Goal: Task Accomplishment & Management: Use online tool/utility

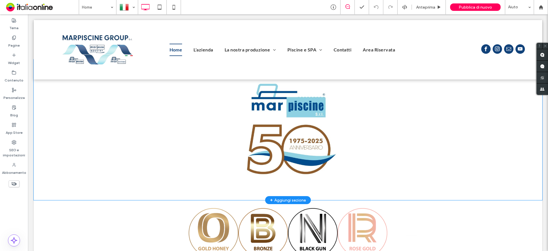
scroll to position [257, 0]
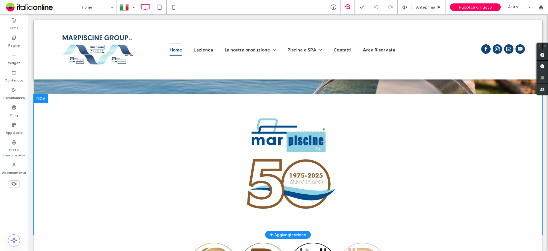
click at [36, 98] on div at bounding box center [41, 98] width 14 height 9
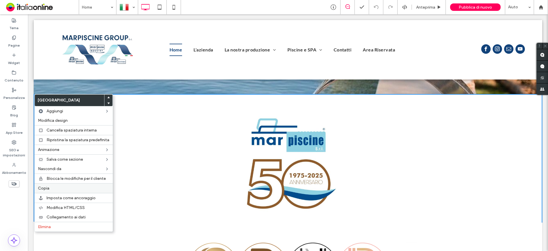
click at [50, 186] on label "Copia" at bounding box center [73, 188] width 71 height 5
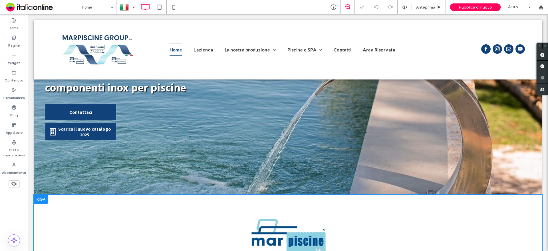
scroll to position [143, 0]
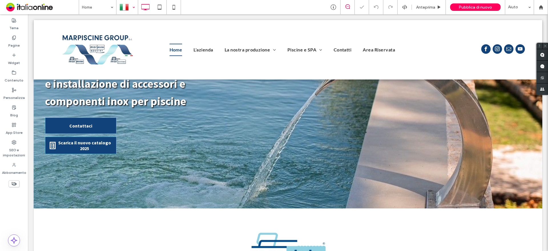
click at [124, 6] on div at bounding box center [127, 7] width 21 height 14
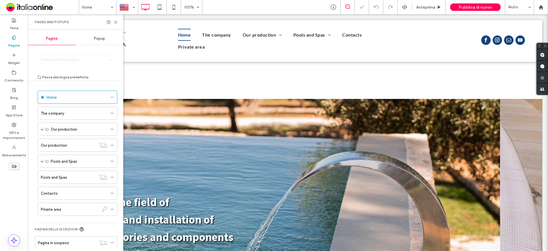
scroll to position [143, 0]
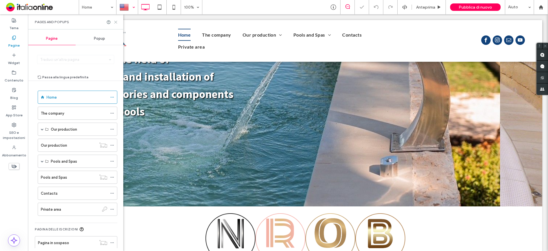
click at [115, 23] on icon at bounding box center [116, 22] width 4 height 4
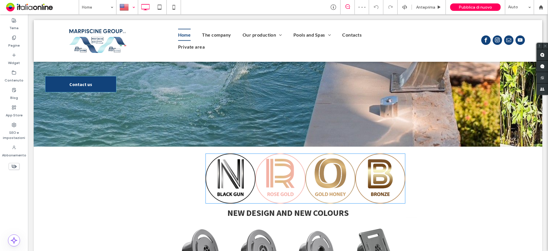
scroll to position [200, 0]
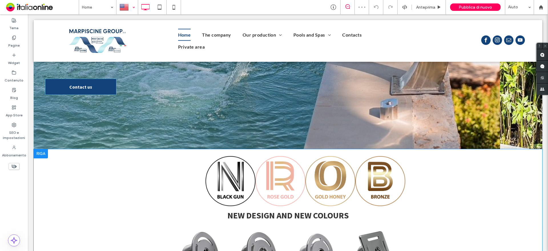
click at [41, 150] on div at bounding box center [41, 153] width 14 height 9
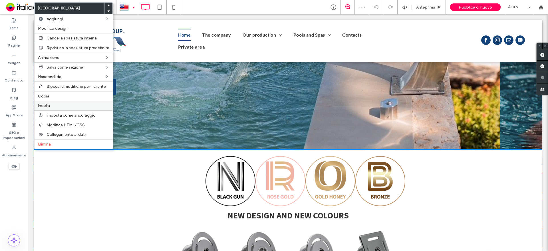
drag, startPoint x: 47, startPoint y: 104, endPoint x: 121, endPoint y: 162, distance: 93.5
click at [47, 104] on span "Incolla" at bounding box center [44, 105] width 12 height 5
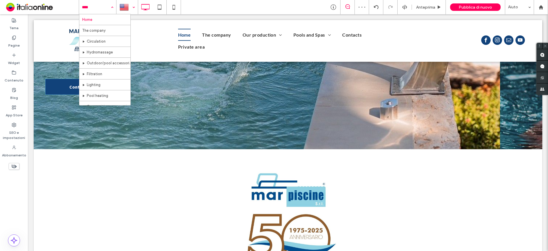
drag, startPoint x: 103, startPoint y: 8, endPoint x: 111, endPoint y: 11, distance: 8.0
click at [138, 9] on div at bounding box center [126, 7] width 21 height 14
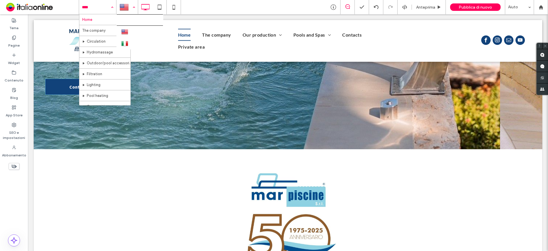
drag, startPoint x: 126, startPoint y: 41, endPoint x: 124, endPoint y: 47, distance: 5.7
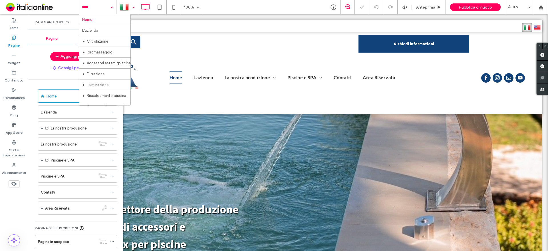
click at [117, 9] on div at bounding box center [127, 7] width 21 height 14
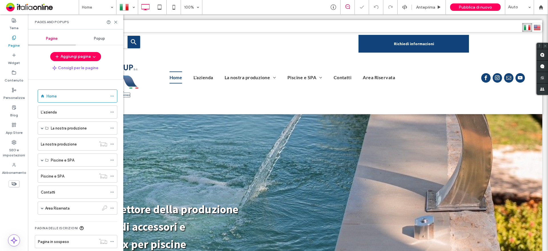
click at [112, 8] on div "Home" at bounding box center [97, 7] width 37 height 14
click at [117, 24] on icon at bounding box center [116, 22] width 4 height 4
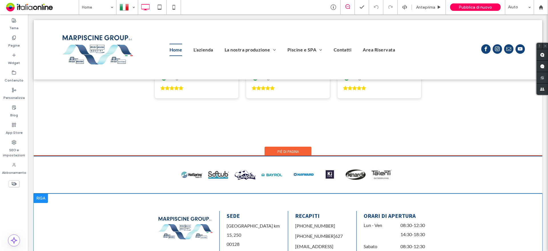
scroll to position [1736, 0]
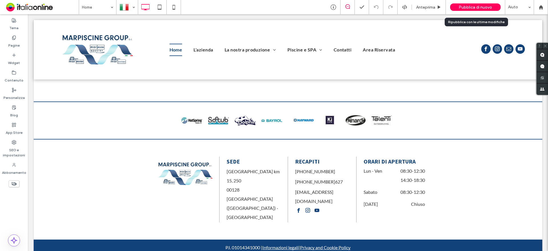
click at [479, 5] on span "Pubblica di nuovo" at bounding box center [475, 7] width 33 height 5
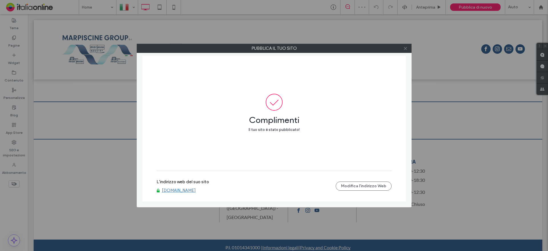
click at [405, 46] on icon at bounding box center [405, 48] width 4 height 4
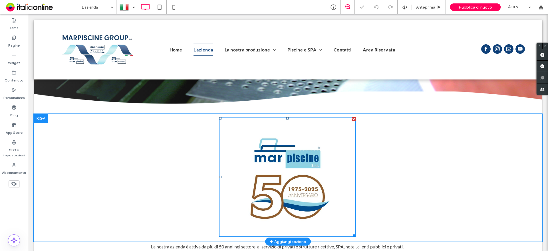
scroll to position [200, 0]
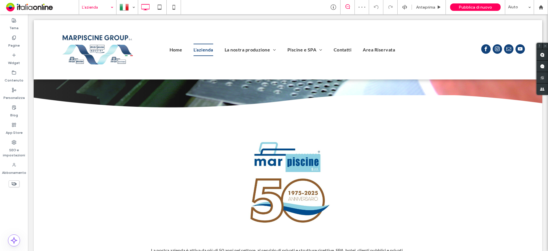
click at [96, 3] on input at bounding box center [96, 7] width 29 height 14
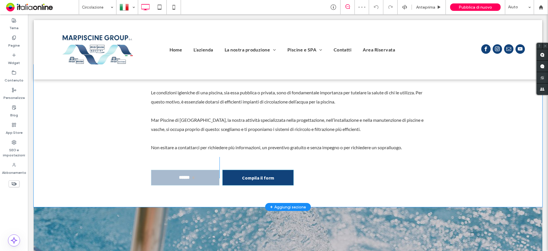
scroll to position [342, 0]
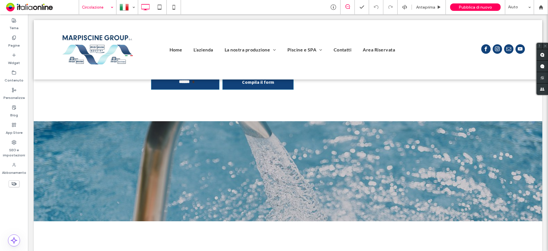
click at [104, 9] on input at bounding box center [96, 7] width 29 height 14
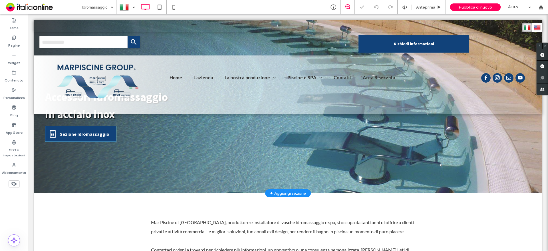
scroll to position [143, 0]
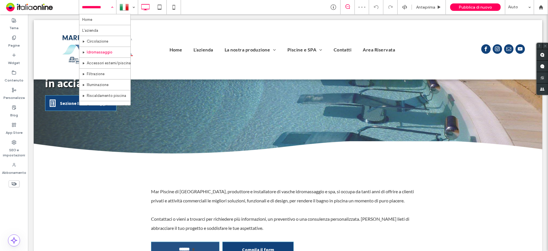
click at [94, 7] on input at bounding box center [96, 7] width 29 height 14
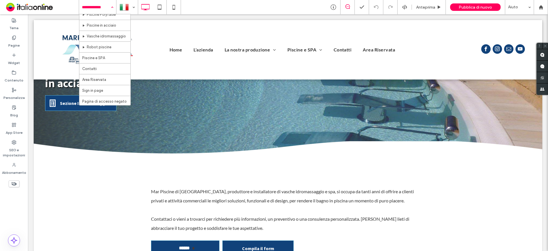
scroll to position [114, 0]
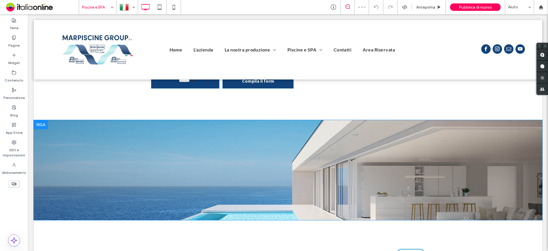
scroll to position [285, 0]
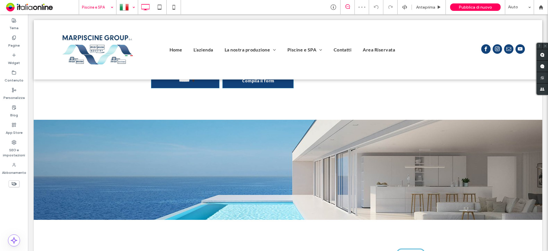
click at [130, 11] on div at bounding box center [127, 7] width 21 height 14
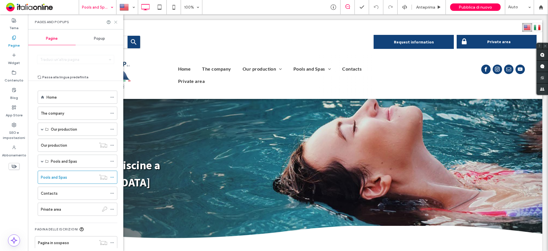
click at [117, 23] on use at bounding box center [115, 22] width 3 height 3
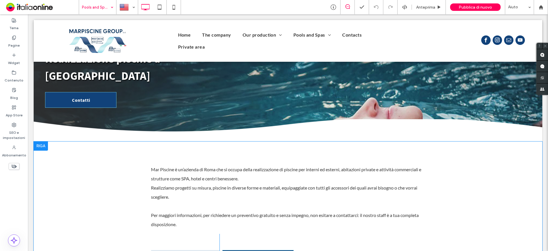
scroll to position [114, 0]
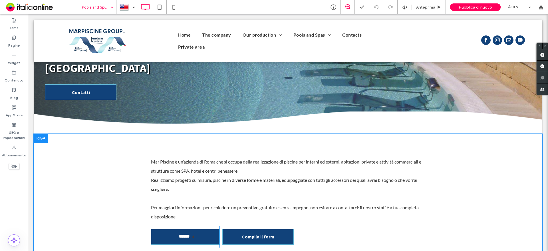
click at [41, 134] on div at bounding box center [41, 138] width 14 height 9
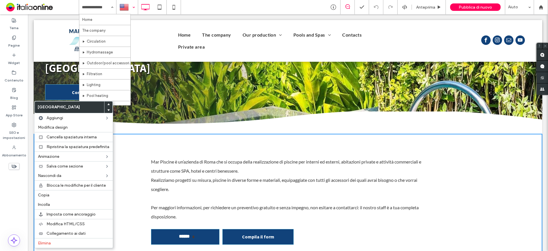
click at [126, 5] on div at bounding box center [127, 7] width 21 height 14
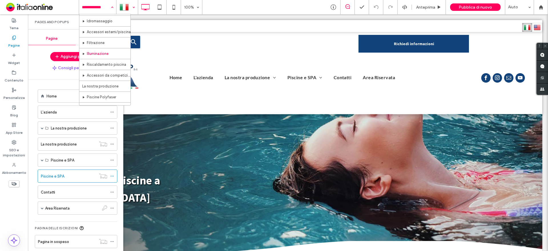
scroll to position [57, 0]
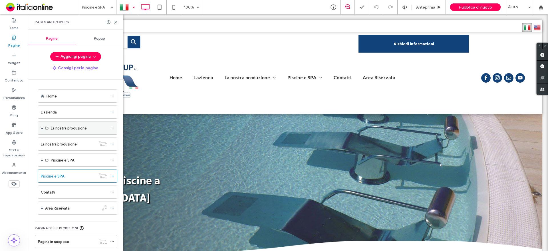
click at [51, 128] on label "La nostra produzione" at bounding box center [69, 128] width 36 height 10
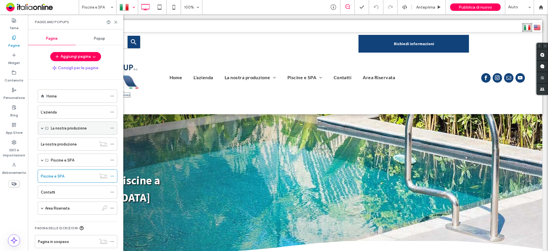
click at [83, 129] on label "La nostra produzione" at bounding box center [69, 128] width 36 height 10
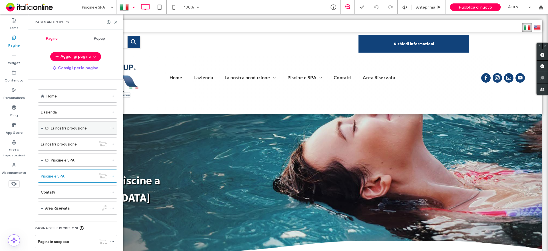
click at [44, 127] on div "La nostra produzione" at bounding box center [78, 127] width 80 height 13
click at [42, 127] on span at bounding box center [42, 127] width 3 height 3
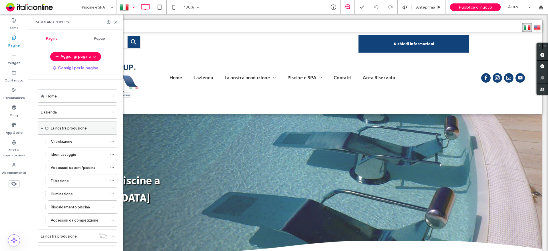
click at [40, 126] on div "La nostra produzione" at bounding box center [78, 127] width 80 height 13
click at [59, 126] on label "La nostra produzione" at bounding box center [69, 128] width 36 height 10
drag, startPoint x: 116, startPoint y: 23, endPoint x: 92, endPoint y: 1, distance: 32.1
click at [116, 23] on icon at bounding box center [116, 22] width 4 height 4
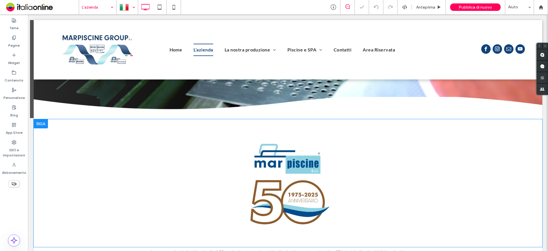
scroll to position [200, 0]
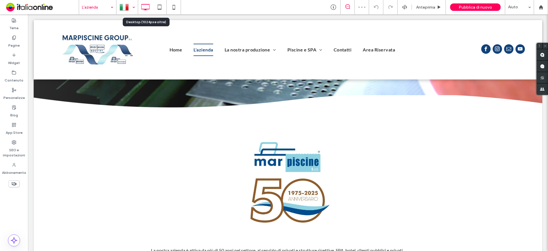
click at [135, 5] on div at bounding box center [127, 7] width 21 height 14
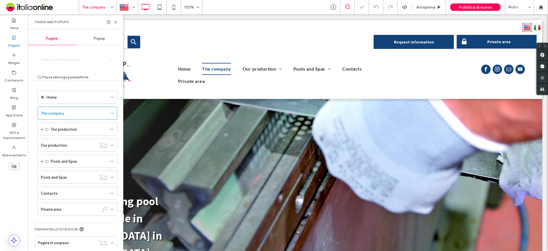
click at [113, 21] on div at bounding box center [111, 22] width 11 height 4
click at [116, 22] on icon at bounding box center [116, 22] width 4 height 4
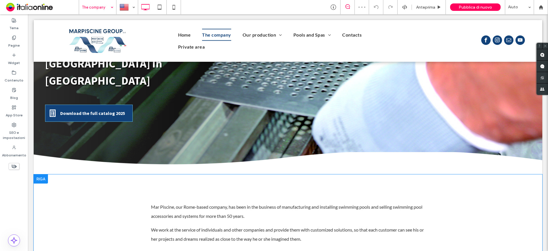
scroll to position [200, 0]
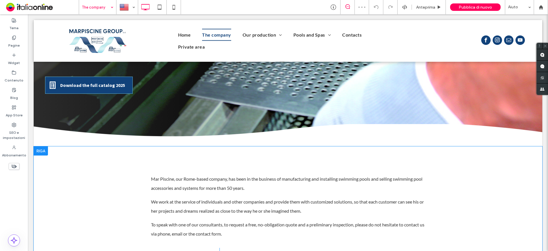
click at [40, 146] on div at bounding box center [41, 150] width 14 height 9
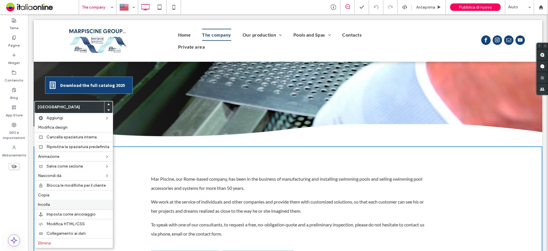
click at [52, 203] on label "Incolla" at bounding box center [73, 204] width 71 height 5
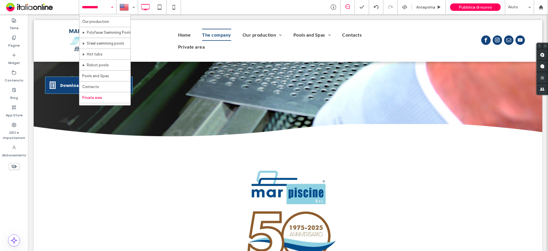
scroll to position [86, 0]
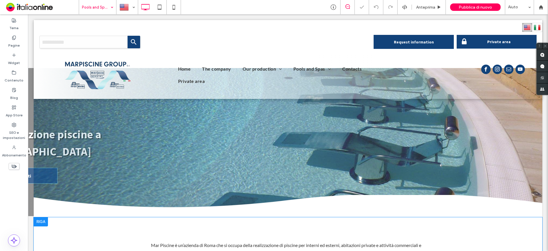
scroll to position [86, 0]
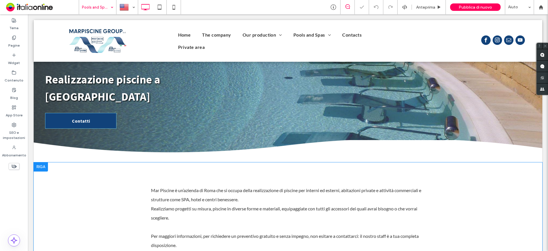
click at [45, 162] on div at bounding box center [41, 166] width 14 height 9
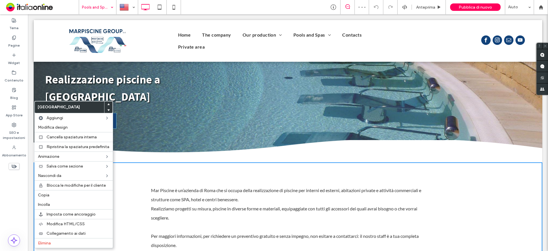
click at [51, 201] on div "Incolla" at bounding box center [74, 203] width 78 height 9
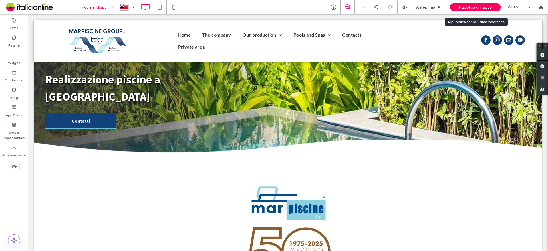
click at [466, 2] on div "Pubblica di nuovo" at bounding box center [475, 7] width 51 height 14
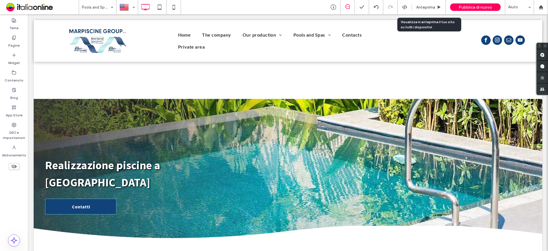
click at [491, 7] on span "Pubblica di nuovo" at bounding box center [475, 7] width 33 height 5
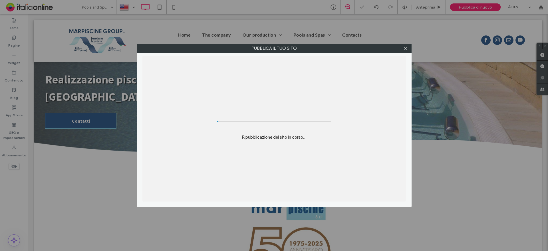
click at [479, 6] on div "Pubblica il tuo sito Ripubblicazione del sito in corso..." at bounding box center [274, 125] width 548 height 251
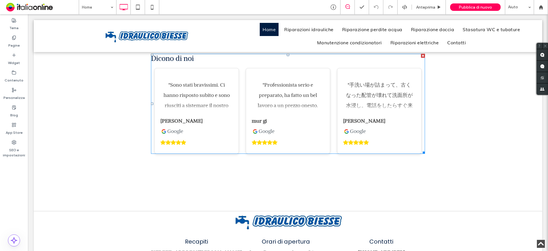
scroll to position [1674, 0]
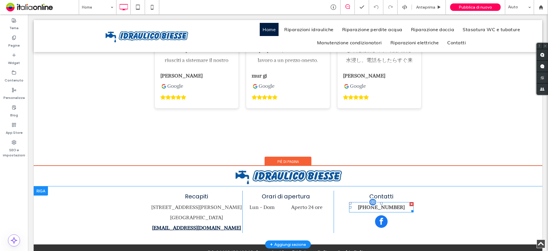
click at [402, 202] on div "+39 3386350621" at bounding box center [381, 207] width 65 height 10
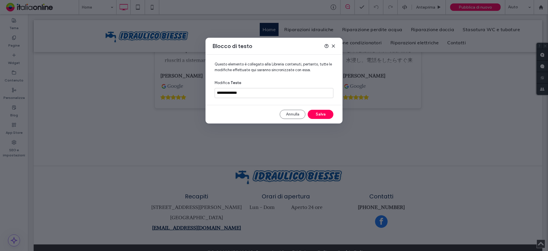
click at [334, 48] on div "Blocco di testo" at bounding box center [273, 46] width 137 height 17
drag, startPoint x: 331, startPoint y: 43, endPoint x: 303, endPoint y: 30, distance: 30.8
click at [331, 44] on icon at bounding box center [333, 46] width 5 height 5
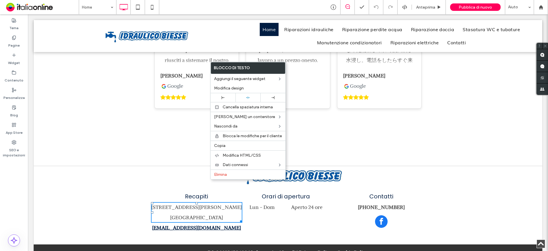
drag, startPoint x: 423, startPoint y: 170, endPoint x: 378, endPoint y: 172, distance: 45.2
click at [225, 147] on label "Copia" at bounding box center [248, 145] width 68 height 5
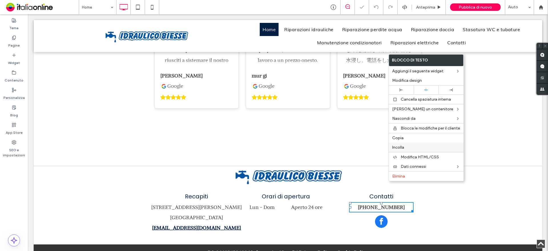
click at [407, 148] on label "Incolla" at bounding box center [426, 147] width 68 height 5
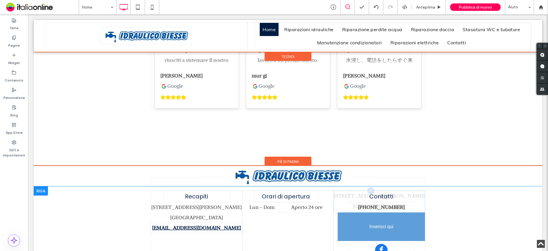
drag, startPoint x: 391, startPoint y: 182, endPoint x: 389, endPoint y: 193, distance: 10.4
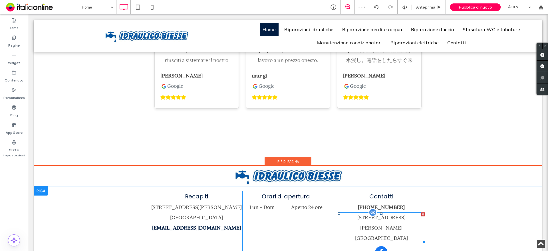
click at [417, 212] on p "Via Arturo Toscanini 23/A, 50127" at bounding box center [381, 222] width 87 height 21
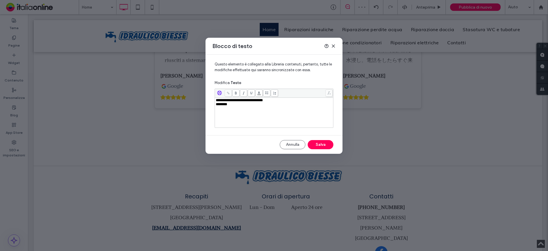
click at [332, 48] on icon at bounding box center [333, 46] width 5 height 5
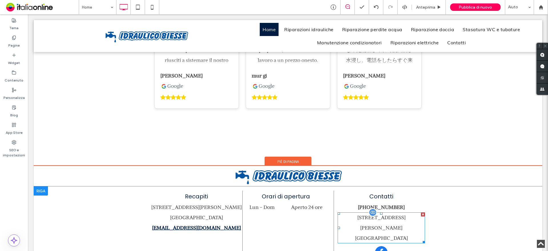
click at [421, 212] on div at bounding box center [423, 214] width 4 height 4
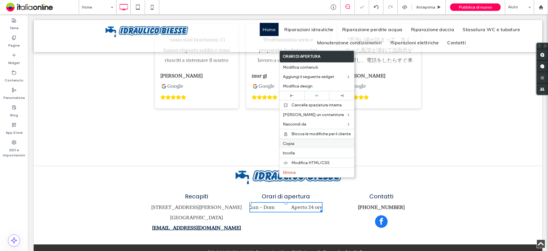
drag, startPoint x: 302, startPoint y: 142, endPoint x: 310, endPoint y: 146, distance: 9.2
click at [302, 142] on label "Copia" at bounding box center [317, 143] width 68 height 5
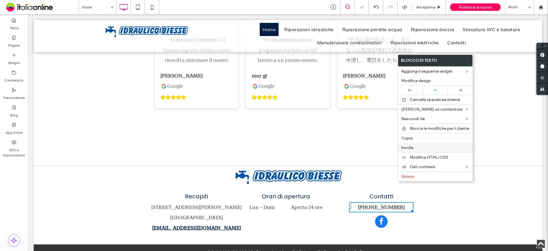
click at [410, 149] on span "Incolla" at bounding box center [407, 147] width 12 height 5
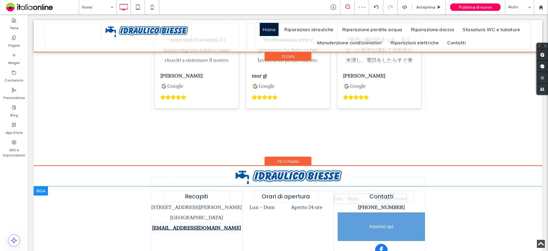
drag, startPoint x: 391, startPoint y: 180, endPoint x: 393, endPoint y: 191, distance: 10.7
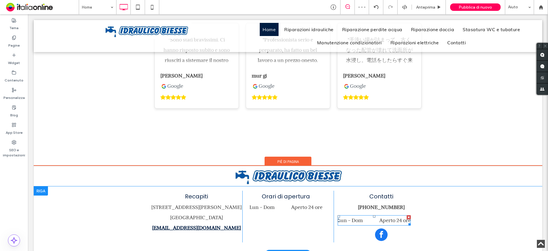
click at [394, 215] on dd "Aperto 24 ore" at bounding box center [389, 220] width 43 height 10
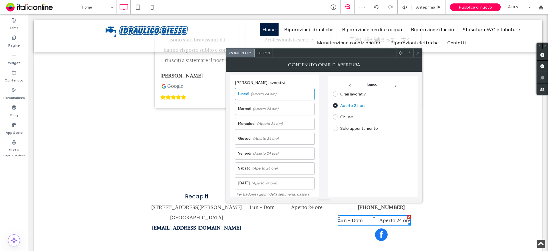
click at [419, 57] on span at bounding box center [418, 53] width 4 height 9
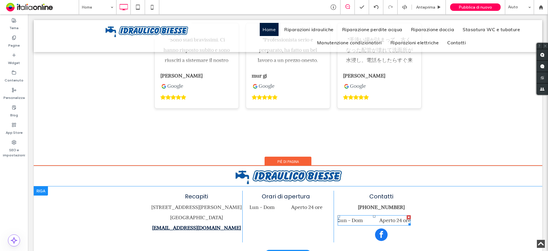
click at [407, 215] on div at bounding box center [409, 217] width 4 height 4
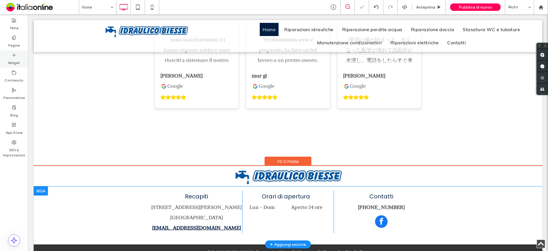
click at [13, 56] on icon at bounding box center [14, 55] width 5 height 5
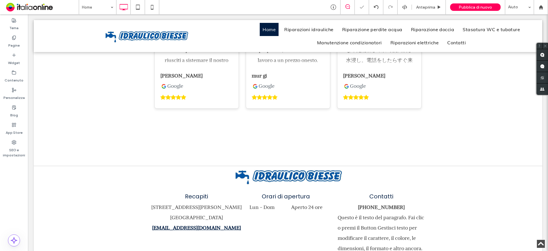
scroll to position [1, 0]
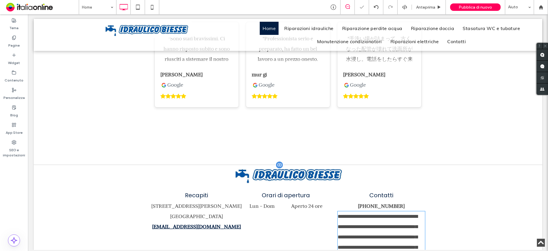
type input "*****"
type input "**"
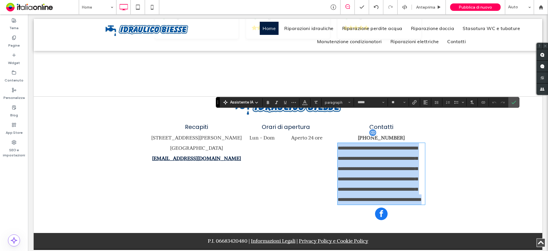
scroll to position [1681, 0]
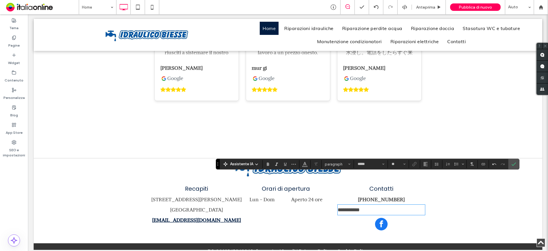
drag, startPoint x: 357, startPoint y: 180, endPoint x: 326, endPoint y: 180, distance: 30.5
click at [326, 183] on div "**********" at bounding box center [288, 207] width 274 height 49
click at [361, 167] on button "*****" at bounding box center [370, 164] width 31 height 8
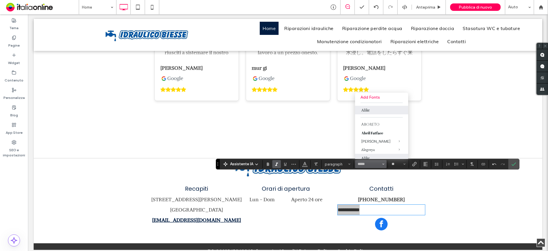
click at [267, 165] on use "Grassetto" at bounding box center [268, 163] width 2 height 3
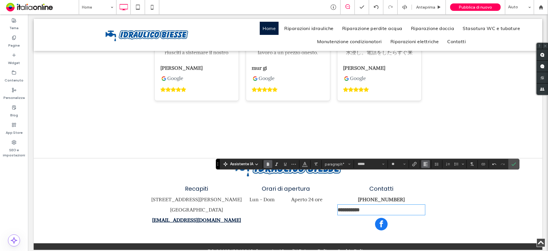
click at [423, 164] on icon "Allineamento" at bounding box center [425, 164] width 5 height 5
click at [426, 137] on label "ui.textEditor.alignment.center" at bounding box center [431, 138] width 20 height 8
drag, startPoint x: 513, startPoint y: 163, endPoint x: 479, endPoint y: 166, distance: 34.9
click at [513, 163] on icon "Conferma" at bounding box center [513, 164] width 5 height 5
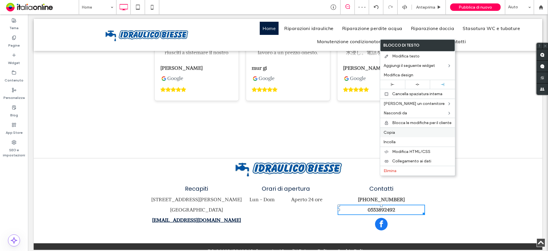
click at [390, 132] on span "Copia" at bounding box center [389, 132] width 11 height 5
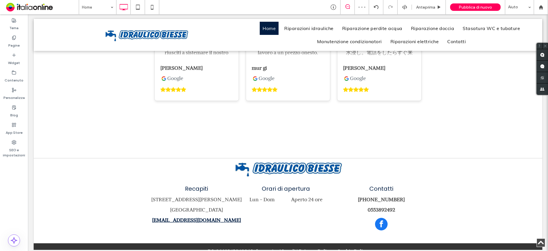
drag, startPoint x: 136, startPoint y: 3, endPoint x: 268, endPoint y: 116, distance: 173.3
click at [136, 3] on icon at bounding box center [137, 6] width 11 height 11
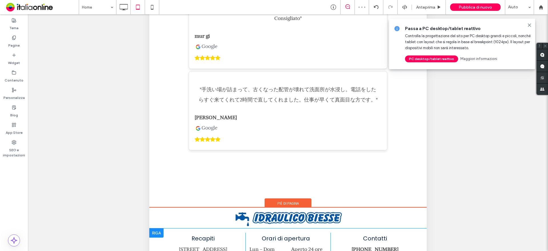
scroll to position [147, 0]
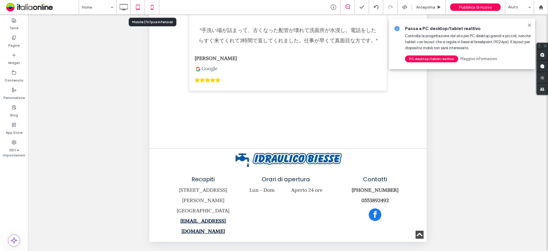
click at [151, 7] on use at bounding box center [152, 7] width 3 height 5
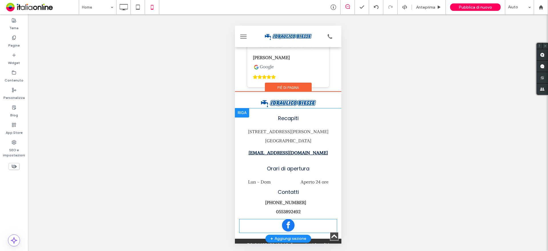
scroll to position [2500, 0]
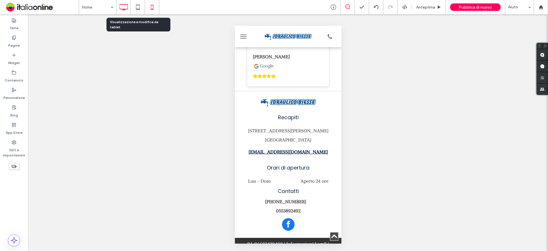
click at [128, 7] on icon at bounding box center [123, 6] width 11 height 11
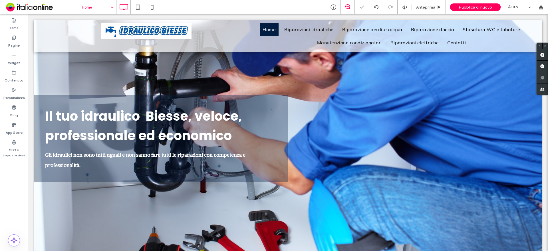
scroll to position [0, 0]
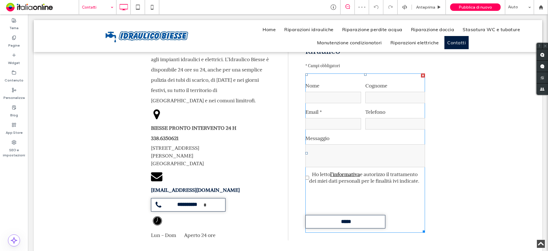
scroll to position [171, 0]
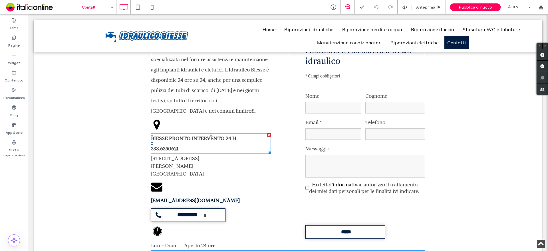
click at [190, 143] on div "338.6350621" at bounding box center [211, 148] width 120 height 10
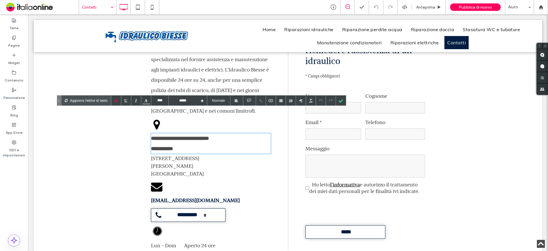
click at [202, 143] on div "**********" at bounding box center [211, 148] width 120 height 10
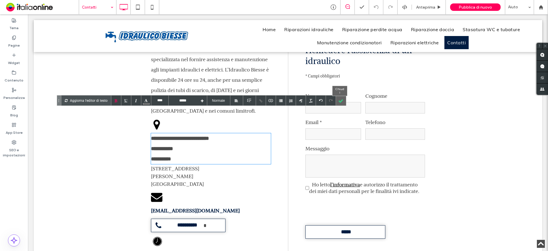
click at [340, 100] on div at bounding box center [341, 100] width 10 height 10
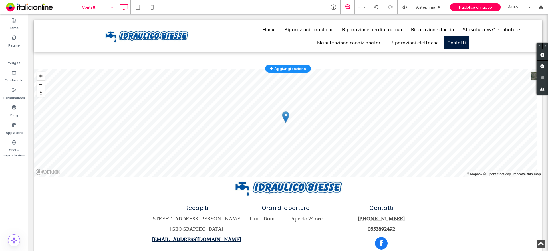
scroll to position [400, 0]
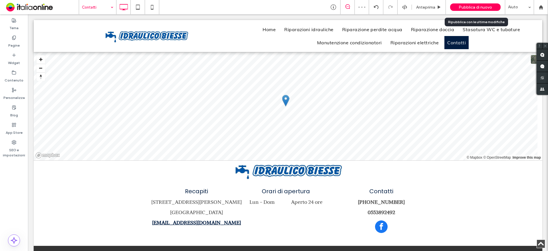
click at [462, 9] on span "Pubblica di nuovo" at bounding box center [475, 7] width 33 height 5
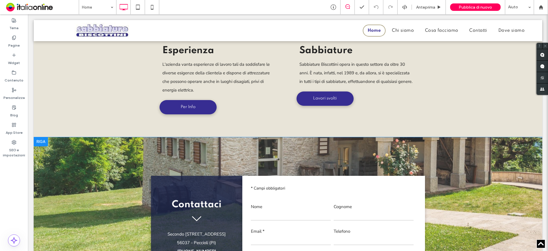
scroll to position [498, 0]
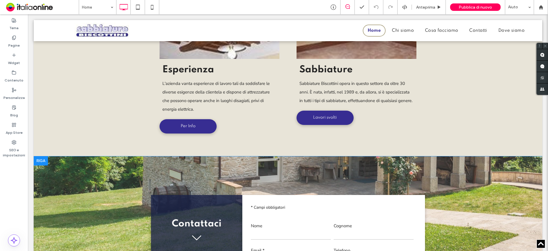
click at [43, 161] on div at bounding box center [41, 160] width 14 height 9
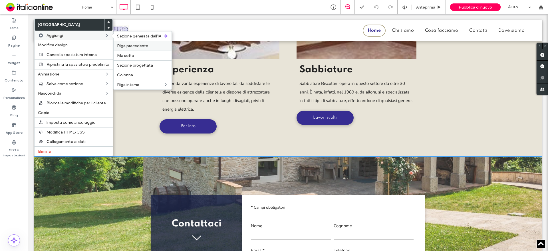
click at [140, 44] on span "Riga precedente" at bounding box center [132, 45] width 31 height 5
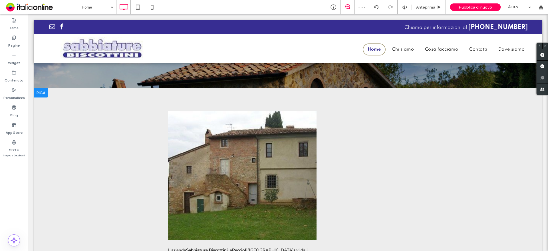
scroll to position [184, 0]
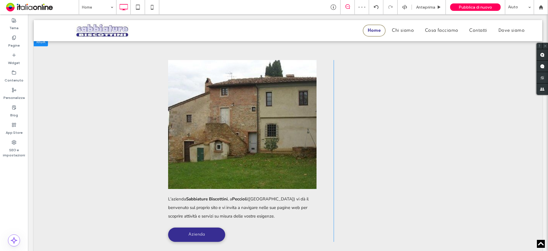
click at [77, 146] on div "L'azienda Sabbiature Biscottini , a [PERSON_NAME] ([GEOGRAPHIC_DATA]) vi dà il …" at bounding box center [288, 150] width 509 height 227
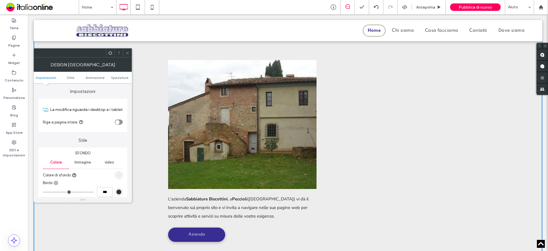
click at [119, 176] on div "rgb(237, 237, 237)" at bounding box center [118, 174] width 5 height 5
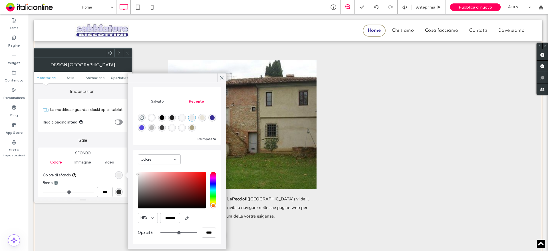
scroll to position [49, 0]
click at [172, 219] on input "*******" at bounding box center [170, 217] width 20 height 10
click at [126, 52] on use at bounding box center [127, 52] width 3 height 3
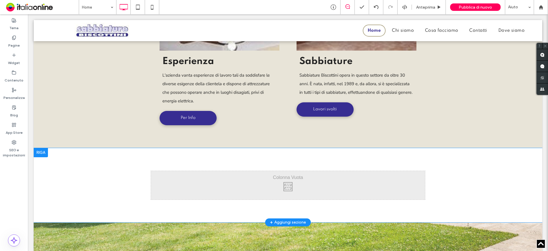
scroll to position [555, 0]
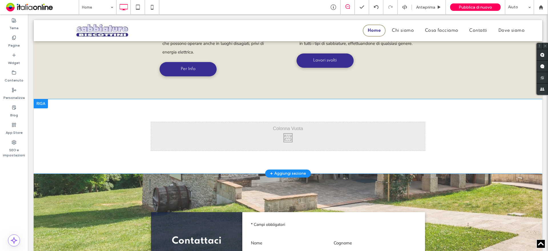
click at [42, 102] on div at bounding box center [41, 103] width 14 height 9
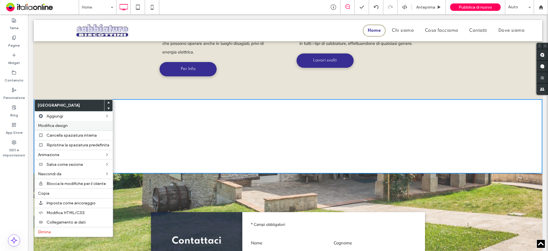
click at [53, 123] on span "Modifica design" at bounding box center [53, 125] width 30 height 5
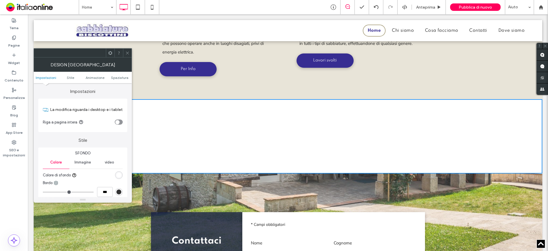
click at [122, 176] on div "rgb(255, 255, 255)" at bounding box center [119, 175] width 8 height 8
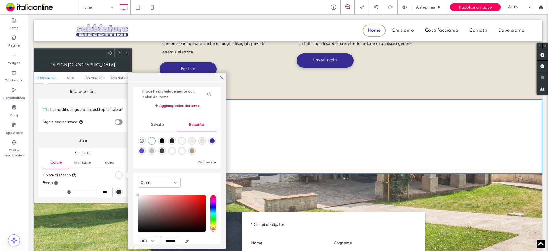
scroll to position [49, 0]
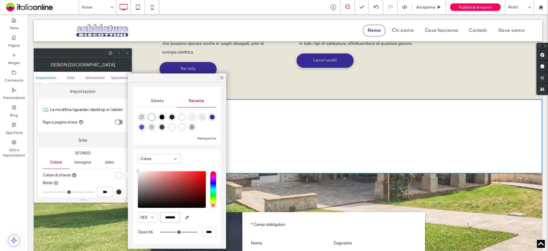
click at [172, 218] on input "*******" at bounding box center [170, 217] width 20 height 10
paste input "color picker textbox"
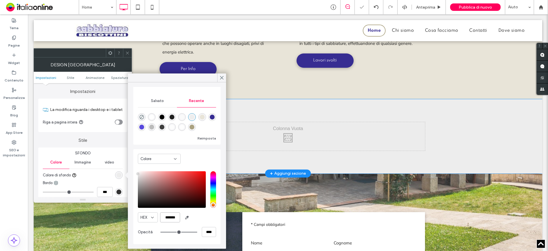
type input "*******"
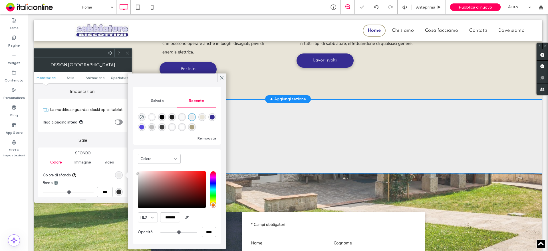
drag, startPoint x: 252, startPoint y: 159, endPoint x: 222, endPoint y: 86, distance: 78.2
click at [253, 159] on div "Click To Paste Click To Paste Riga + Aggiungi sezione" at bounding box center [288, 136] width 509 height 74
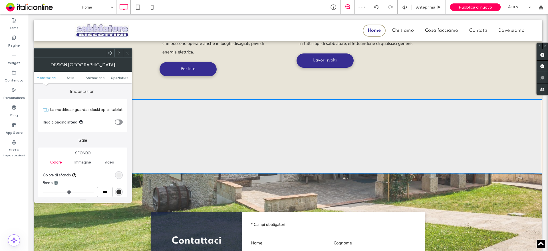
click at [126, 55] on span at bounding box center [127, 53] width 4 height 9
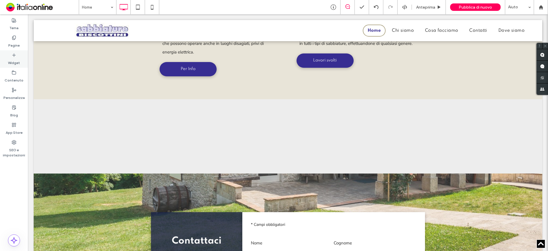
click at [18, 55] on div "Widget" at bounding box center [14, 58] width 28 height 17
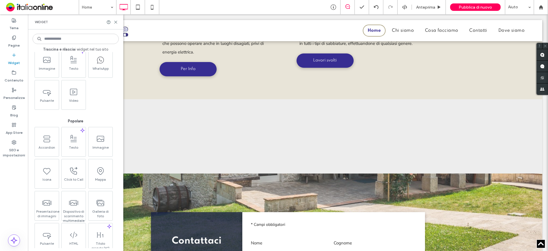
scroll to position [29, 0]
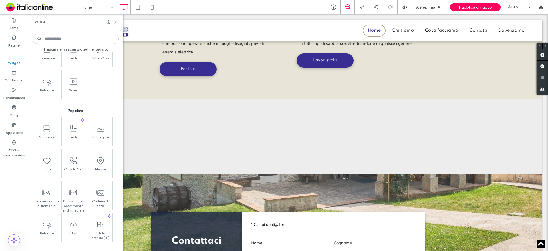
click at [114, 20] on icon at bounding box center [116, 22] width 4 height 4
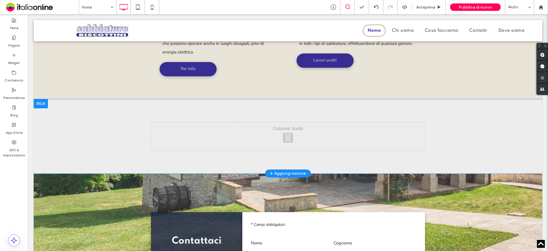
click at [38, 102] on div at bounding box center [41, 103] width 14 height 9
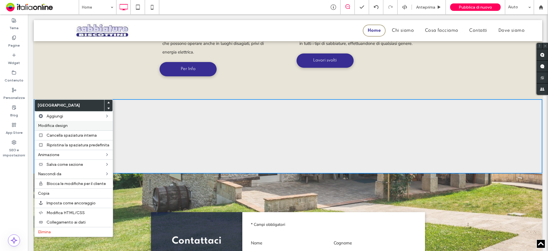
click at [75, 125] on label "Modifica design" at bounding box center [73, 125] width 71 height 5
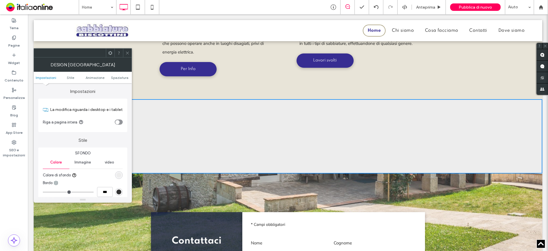
click at [120, 119] on div "toggle" at bounding box center [119, 121] width 8 height 5
click at [128, 55] on icon at bounding box center [127, 53] width 4 height 4
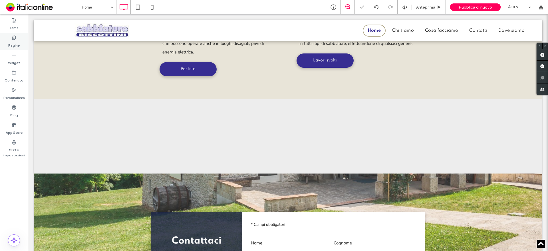
click at [12, 43] on label "Pagine" at bounding box center [13, 44] width 11 height 8
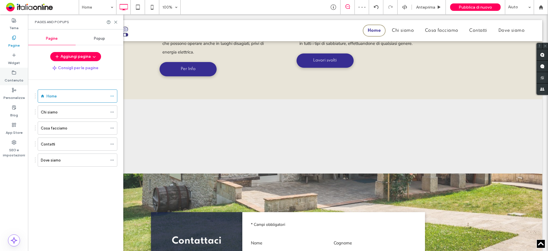
click at [10, 62] on label "Widget" at bounding box center [14, 61] width 12 height 8
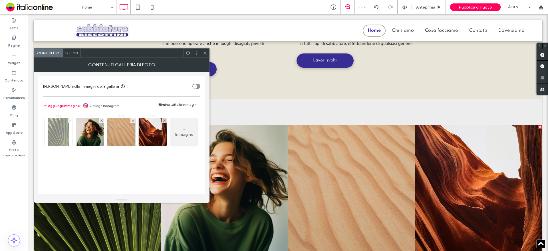
click at [70, 121] on icon at bounding box center [70, 120] width 2 height 2
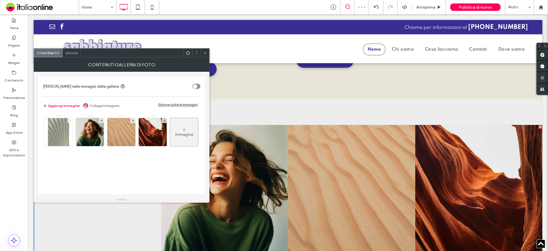
click at [70, 121] on icon at bounding box center [70, 120] width 2 height 2
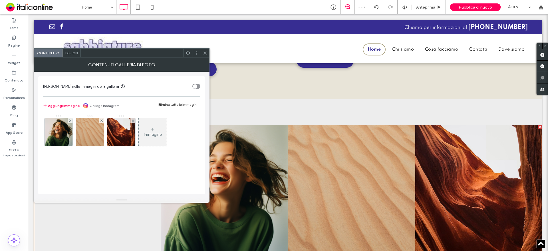
click at [70, 121] on icon at bounding box center [70, 120] width 2 height 2
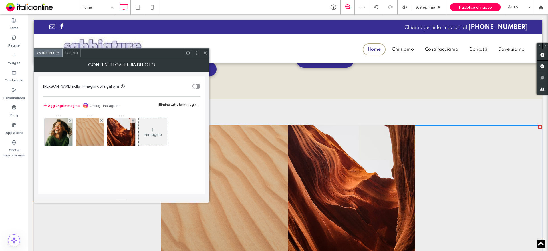
click at [70, 121] on icon at bounding box center [70, 120] width 2 height 2
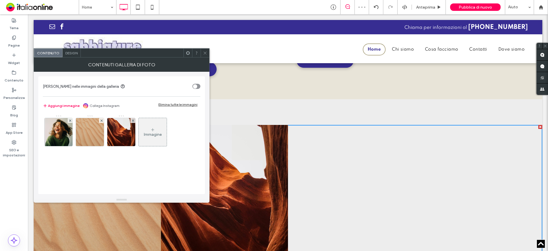
click at [100, 121] on icon at bounding box center [101, 120] width 2 height 2
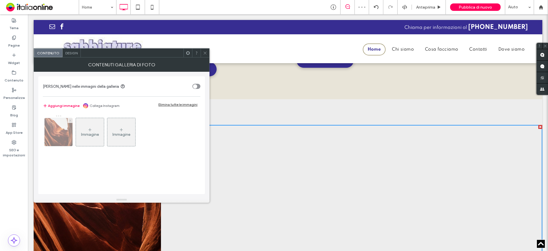
click at [70, 121] on icon at bounding box center [70, 120] width 2 height 2
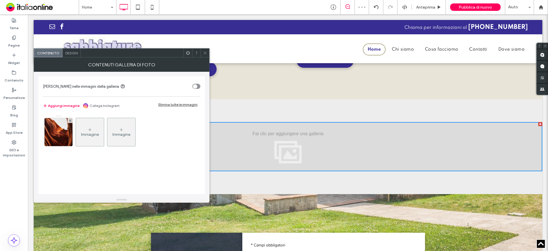
click at [76, 125] on div "Immagine" at bounding box center [90, 131] width 28 height 27
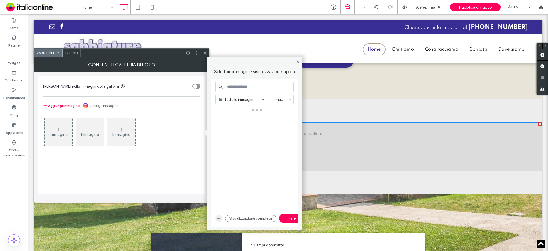
click at [218, 219] on icon "button" at bounding box center [219, 218] width 5 height 5
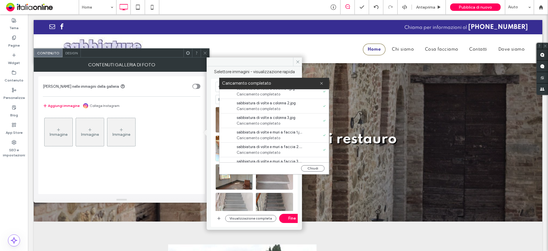
scroll to position [0, 0]
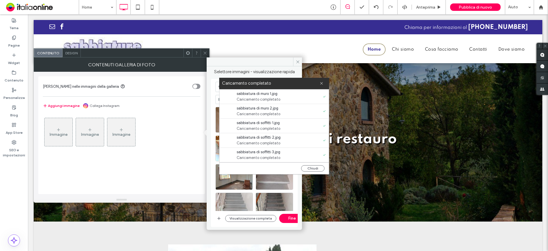
drag, startPoint x: 321, startPoint y: 82, endPoint x: 318, endPoint y: 95, distance: 12.8
click at [321, 82] on use at bounding box center [321, 83] width 3 height 3
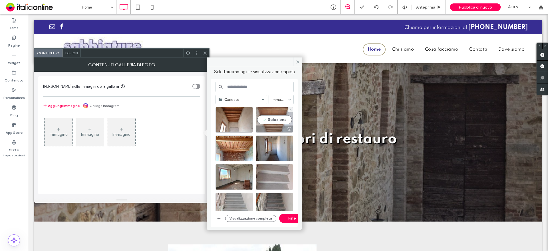
click at [271, 127] on div at bounding box center [274, 128] width 37 height 7
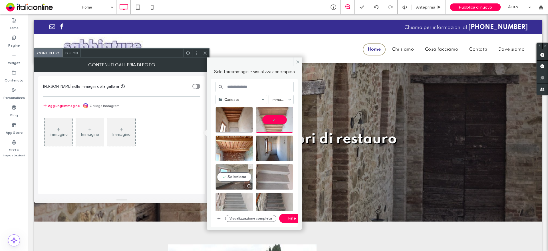
click at [229, 182] on div at bounding box center [234, 185] width 37 height 7
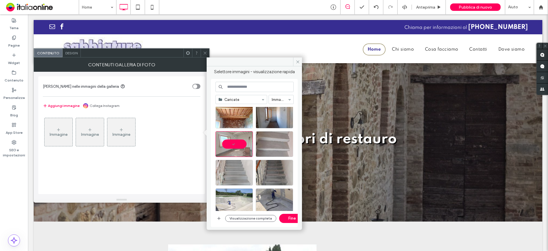
scroll to position [86, 0]
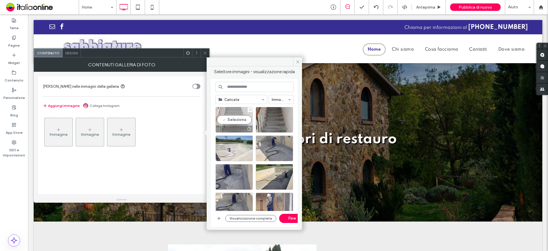
click at [236, 115] on div "Seleziona" at bounding box center [233, 120] width 37 height 26
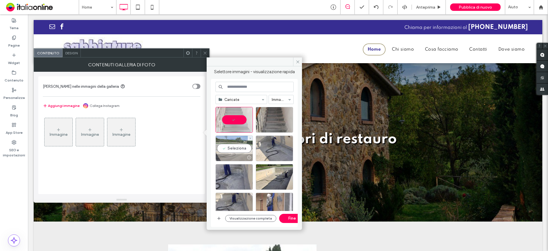
click at [238, 152] on div "Seleziona" at bounding box center [233, 148] width 37 height 26
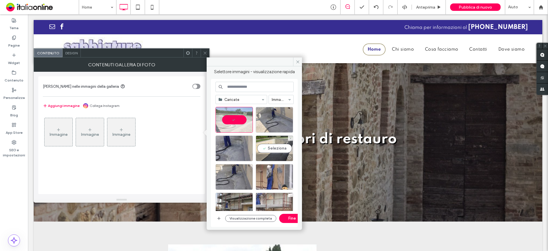
drag, startPoint x: 275, startPoint y: 147, endPoint x: 274, endPoint y: 162, distance: 15.1
click at [275, 147] on div "Seleziona" at bounding box center [274, 148] width 37 height 26
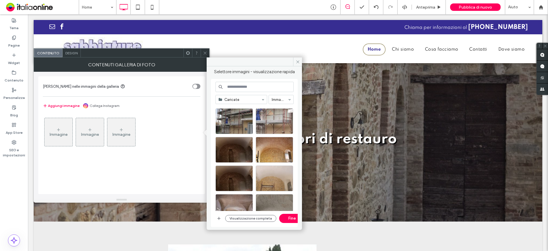
scroll to position [200, 0]
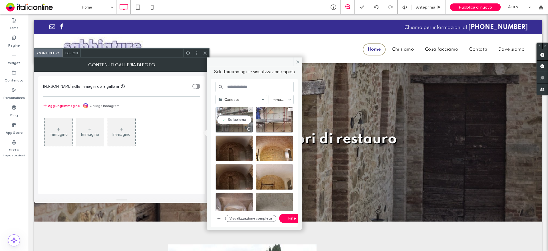
drag, startPoint x: 244, startPoint y: 122, endPoint x: 249, endPoint y: 129, distance: 8.2
click at [244, 122] on div "Seleziona" at bounding box center [233, 120] width 37 height 26
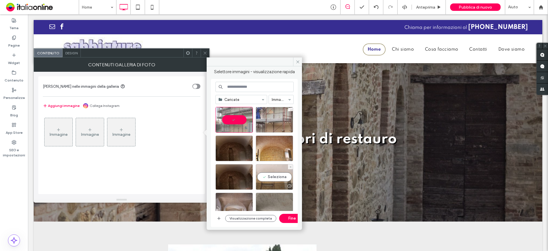
click at [281, 183] on div at bounding box center [274, 185] width 37 height 7
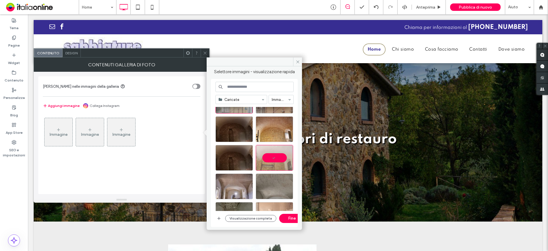
scroll to position [239, 0]
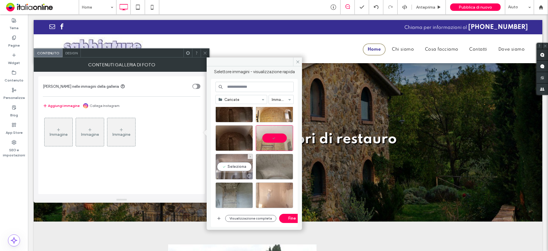
click at [240, 167] on div "Seleziona" at bounding box center [233, 167] width 37 height 26
click at [261, 218] on button "Visualizzazione completa" at bounding box center [250, 218] width 51 height 7
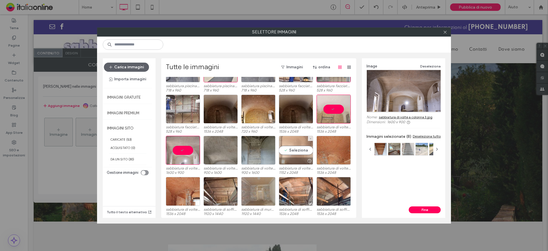
scroll to position [155, 0]
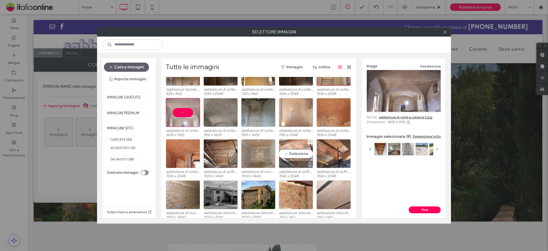
click at [304, 152] on div "Seleziona" at bounding box center [296, 153] width 34 height 29
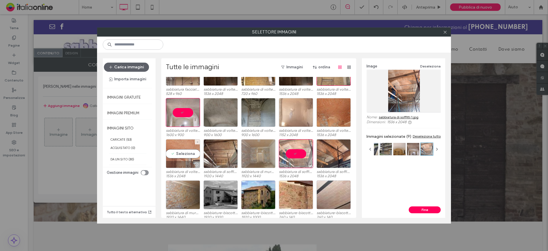
click at [176, 157] on div "Seleziona" at bounding box center [183, 153] width 34 height 29
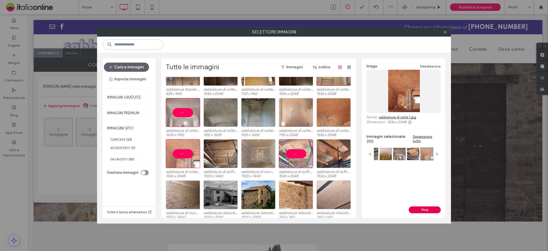
click at [420, 207] on button "Fine" at bounding box center [425, 209] width 32 height 7
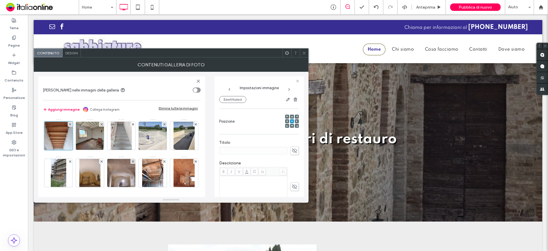
scroll to position [57, 0]
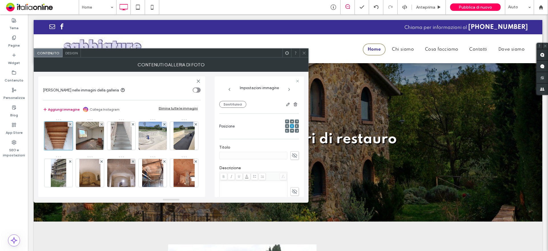
click at [305, 52] on icon at bounding box center [304, 53] width 4 height 4
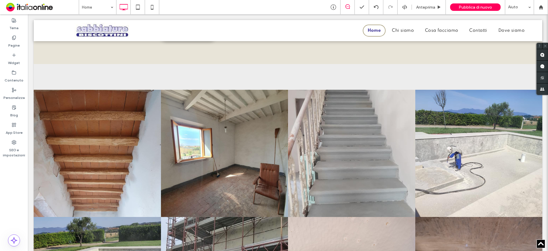
scroll to position [628, 0]
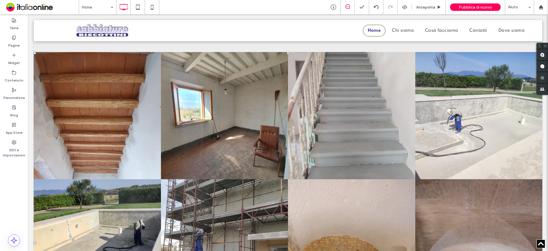
click at [197, 148] on link at bounding box center [224, 115] width 127 height 127
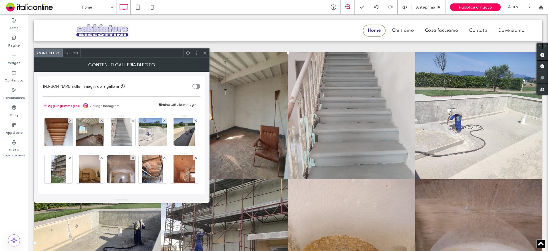
click at [73, 55] on span "Design" at bounding box center [71, 53] width 12 height 4
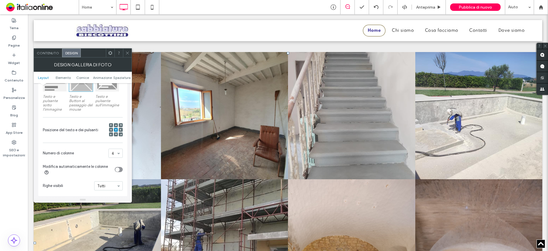
scroll to position [114, 0]
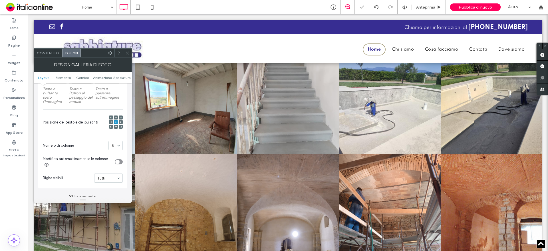
drag, startPoint x: 117, startPoint y: 76, endPoint x: 111, endPoint y: 80, distance: 7.0
click at [117, 76] on span "Spaziatura" at bounding box center [121, 77] width 17 height 4
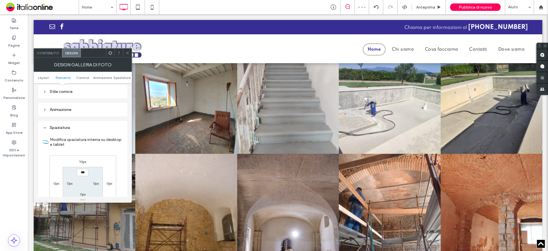
scroll to position [218, 0]
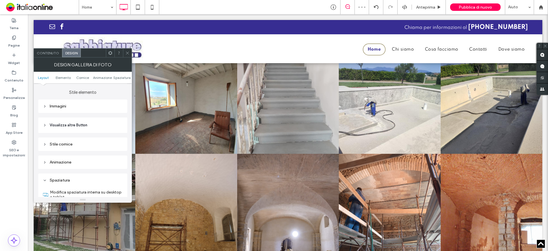
click at [67, 111] on div "Immagini" at bounding box center [82, 105] width 89 height 13
click at [68, 107] on div "Immagini" at bounding box center [83, 106] width 80 height 5
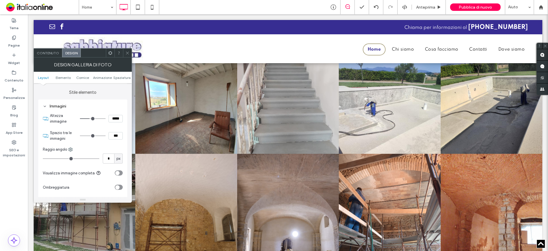
click at [84, 135] on input "range" at bounding box center [93, 135] width 26 height 1
type input "*"
type input "***"
click at [86, 135] on input "range" at bounding box center [93, 135] width 26 height 1
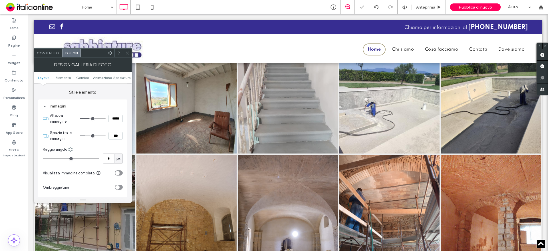
click at [87, 135] on input "range" at bounding box center [93, 135] width 26 height 1
type input "*"
type input "***"
type input "*"
click at [89, 135] on input "range" at bounding box center [93, 135] width 26 height 1
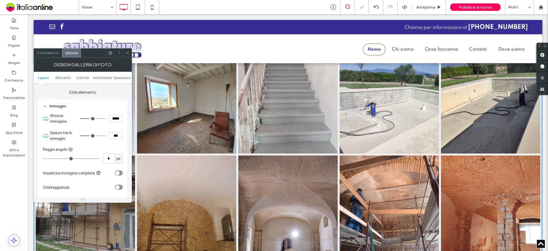
click at [130, 52] on div at bounding box center [127, 53] width 9 height 9
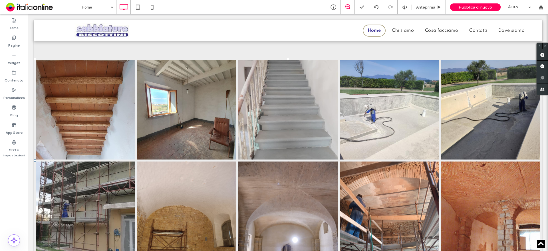
scroll to position [542, 0]
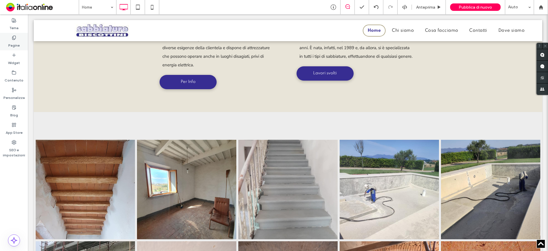
click at [9, 41] on label "Pagine" at bounding box center [13, 44] width 11 height 8
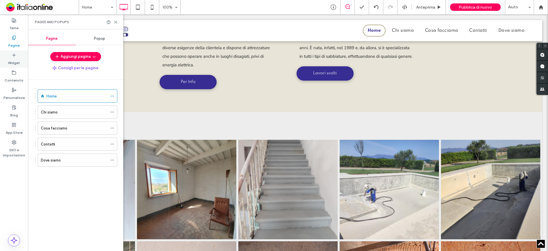
click at [18, 57] on div "Widget" at bounding box center [14, 58] width 28 height 17
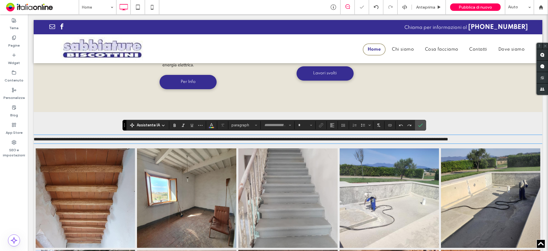
type input "**********"
type input "**"
click at [250, 125] on span "paragraph" at bounding box center [242, 125] width 22 height 4
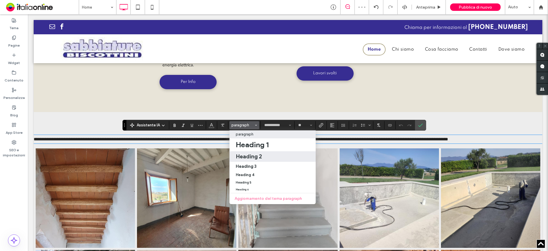
click at [247, 153] on h2 "Heading 2" at bounding box center [249, 156] width 26 height 7
type input "*******"
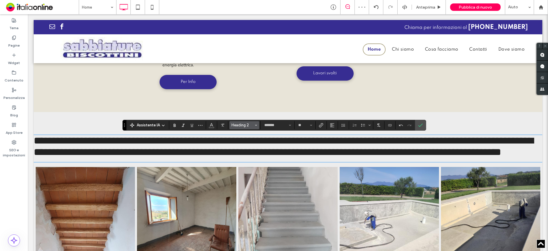
click at [248, 124] on span "Heading 2" at bounding box center [242, 125] width 22 height 4
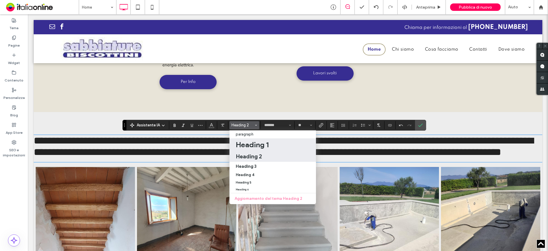
click at [244, 147] on h1 "Heading 1" at bounding box center [252, 144] width 33 height 9
type input "**"
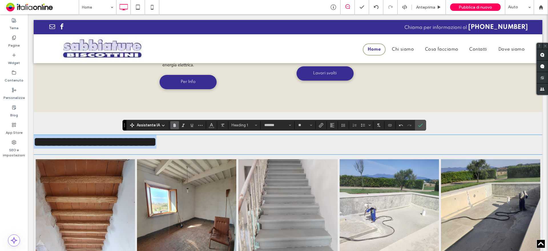
drag, startPoint x: 236, startPoint y: 138, endPoint x: 87, endPoint y: 136, distance: 149.0
click at [28, 136] on html "Click To Paste Chiama per informazioni al +39 0587 632137 Click To Paste Click …" at bounding box center [288, 134] width 520 height 1324
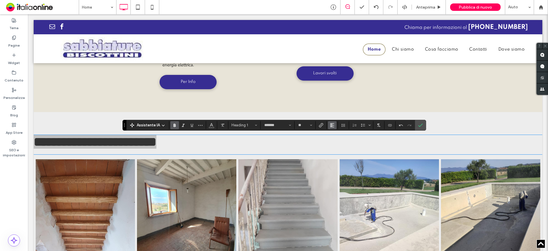
click at [336, 127] on button "Allineamento" at bounding box center [332, 125] width 9 height 8
click at [337, 146] on label "ui.textEditor.alignment.center" at bounding box center [338, 142] width 20 height 8
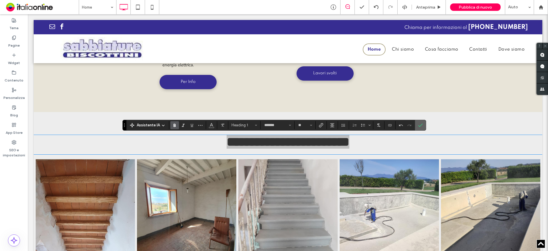
click at [418, 128] on span "Conferma" at bounding box center [419, 125] width 3 height 10
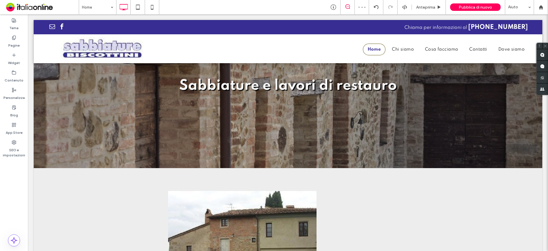
scroll to position [0, 0]
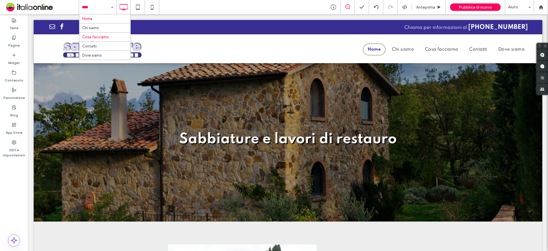
drag, startPoint x: 105, startPoint y: 37, endPoint x: 114, endPoint y: 39, distance: 8.4
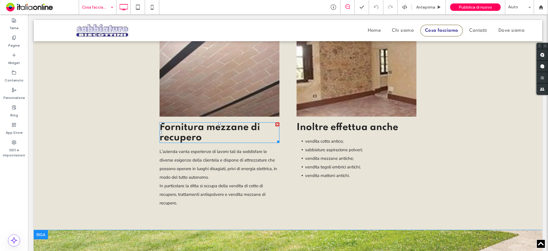
scroll to position [742, 0]
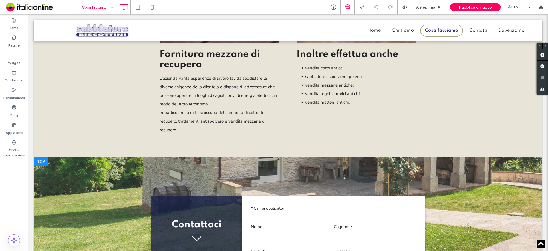
click at [40, 162] on div at bounding box center [41, 161] width 14 height 9
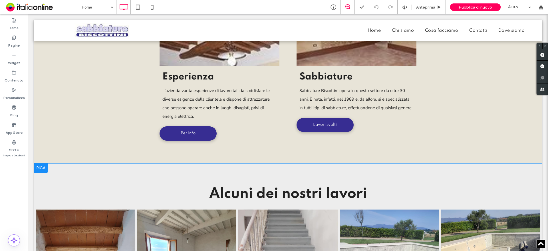
scroll to position [542, 0]
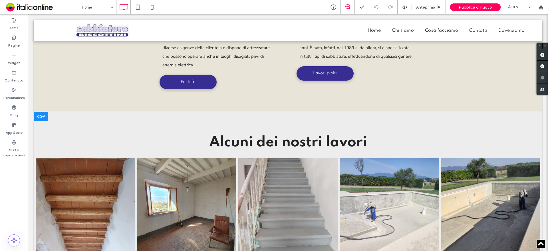
click at [37, 118] on div at bounding box center [41, 116] width 14 height 9
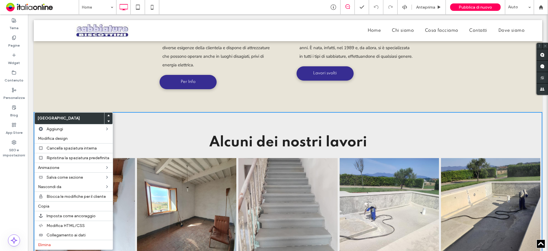
click at [51, 203] on label "Copia" at bounding box center [73, 205] width 71 height 5
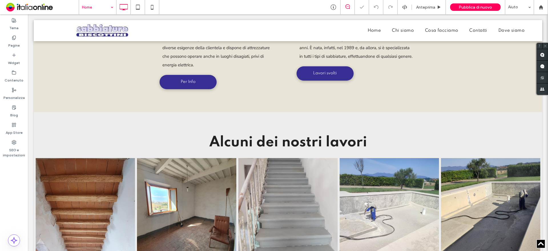
drag, startPoint x: 104, startPoint y: 10, endPoint x: 102, endPoint y: 13, distance: 3.4
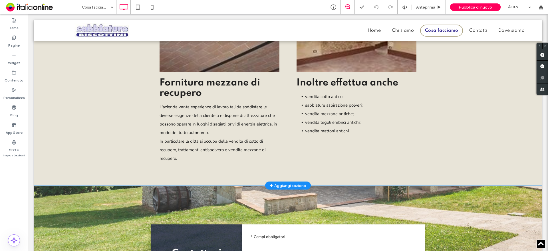
scroll to position [742, 0]
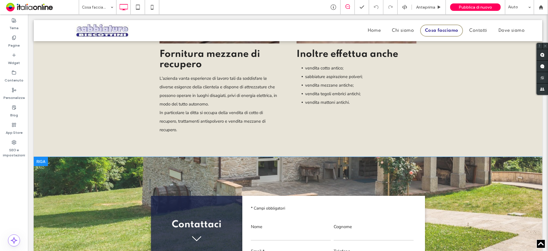
click at [41, 160] on div at bounding box center [41, 161] width 14 height 9
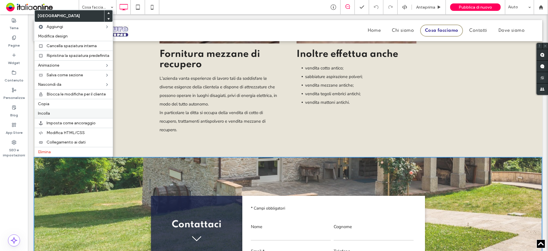
drag, startPoint x: 55, startPoint y: 110, endPoint x: 55, endPoint y: 115, distance: 4.6
click at [55, 110] on div "Incolla" at bounding box center [74, 112] width 78 height 9
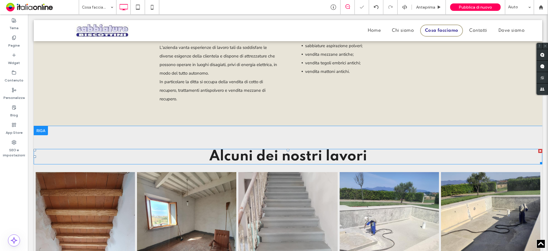
scroll to position [828, 0]
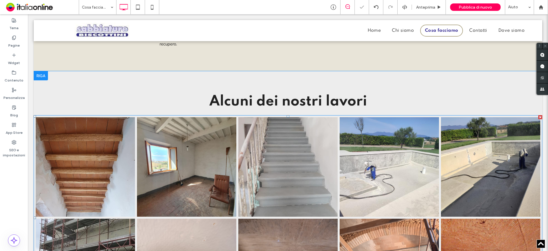
click at [95, 183] on link at bounding box center [85, 166] width 99 height 99
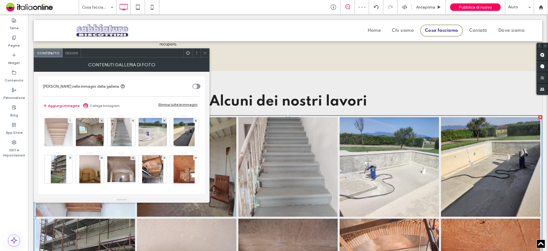
click at [69, 122] on span at bounding box center [70, 120] width 2 height 5
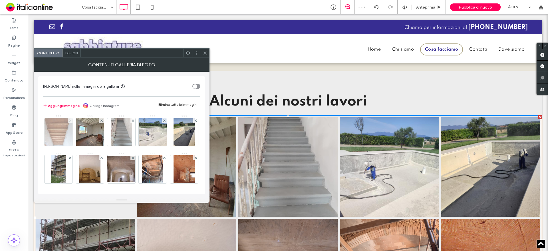
click at [100, 122] on span at bounding box center [101, 120] width 2 height 5
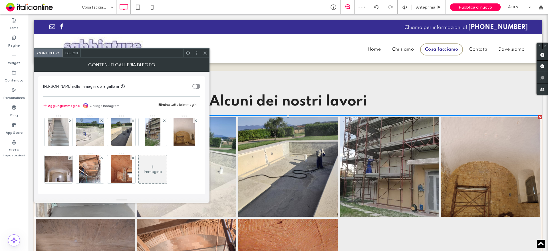
click at [69, 122] on span at bounding box center [70, 120] width 2 height 5
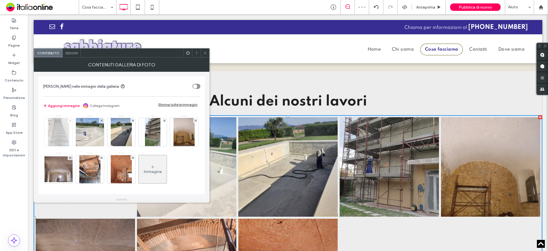
click at [69, 122] on span at bounding box center [70, 120] width 2 height 5
click at [100, 122] on span at bounding box center [101, 120] width 2 height 5
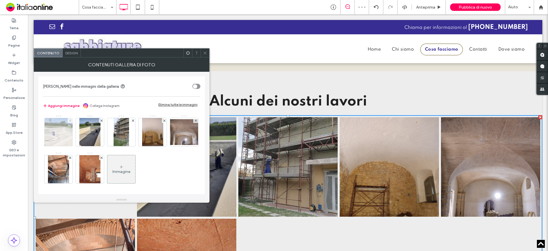
click at [69, 122] on span at bounding box center [70, 120] width 2 height 5
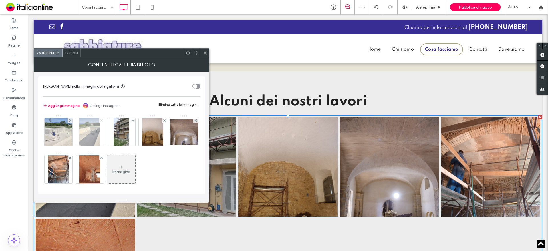
click at [100, 122] on span at bounding box center [101, 120] width 2 height 5
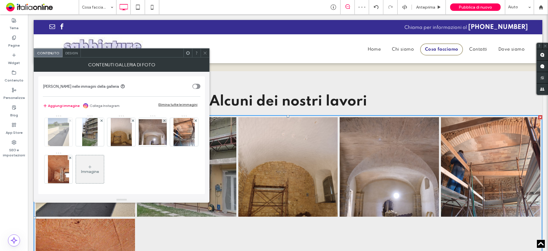
click at [69, 122] on span at bounding box center [70, 120] width 2 height 5
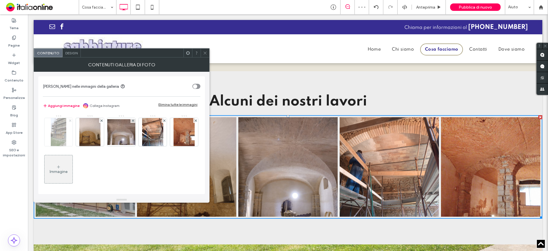
click at [69, 122] on span at bounding box center [70, 120] width 2 height 5
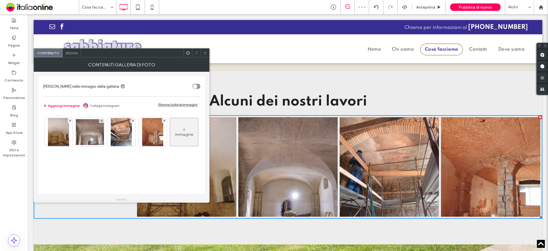
click at [69, 122] on span at bounding box center [70, 120] width 2 height 5
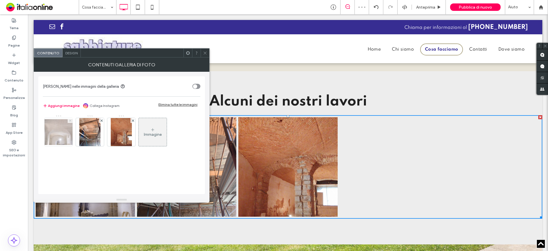
click at [69, 122] on span at bounding box center [70, 120] width 2 height 5
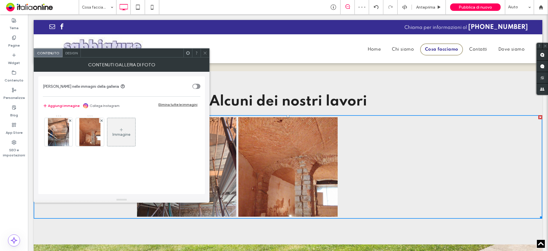
click at [69, 122] on span at bounding box center [70, 120] width 2 height 5
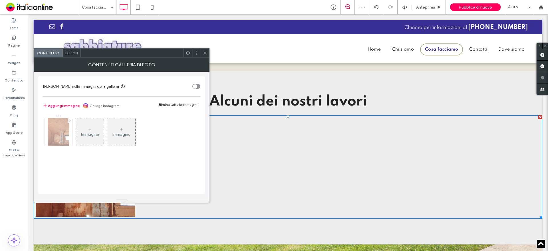
click at [69, 122] on span at bounding box center [70, 120] width 2 height 5
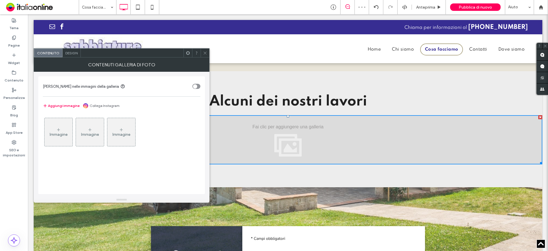
click at [61, 129] on div "Immagine" at bounding box center [59, 131] width 28 height 27
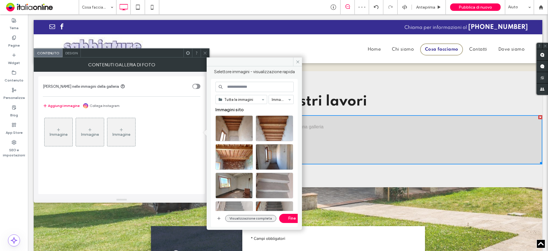
click at [250, 218] on button "Visualizzazione completa" at bounding box center [250, 218] width 51 height 7
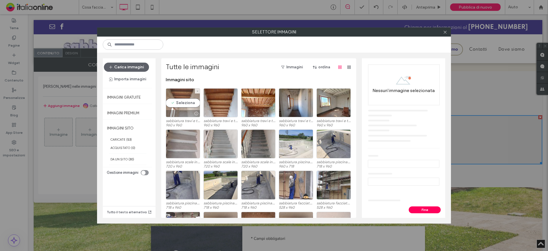
click at [185, 99] on div "Seleziona" at bounding box center [183, 102] width 34 height 29
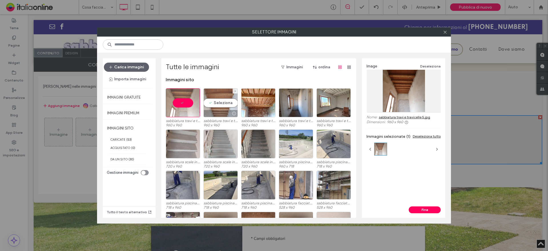
drag, startPoint x: 218, startPoint y: 99, endPoint x: 230, endPoint y: 100, distance: 11.8
click at [218, 99] on div "Seleziona" at bounding box center [220, 102] width 34 height 29
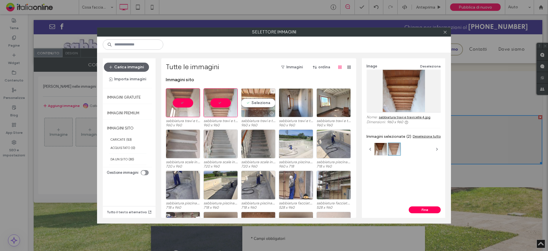
click at [245, 100] on div "Seleziona" at bounding box center [258, 102] width 34 height 29
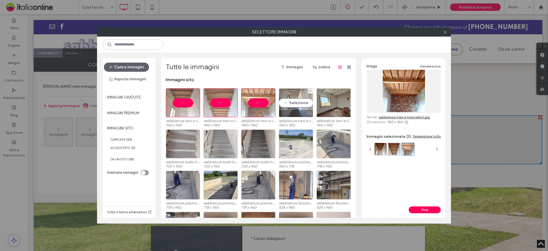
click at [287, 105] on div "Seleziona" at bounding box center [296, 102] width 34 height 29
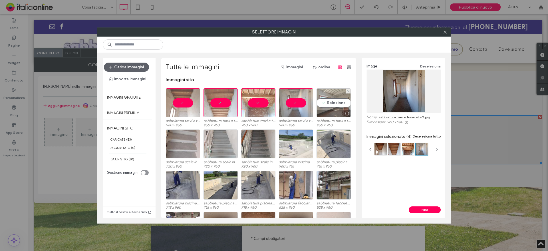
click at [321, 105] on div "Seleziona" at bounding box center [334, 102] width 34 height 29
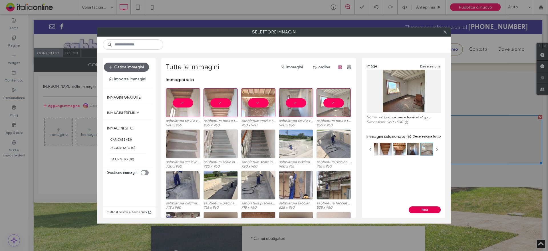
click at [412, 210] on button "Fine" at bounding box center [425, 209] width 32 height 7
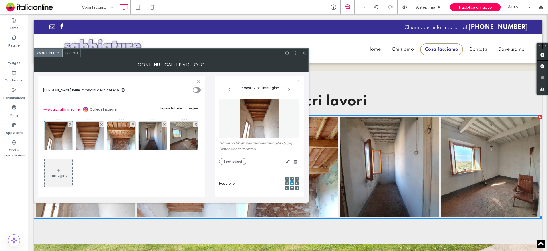
drag, startPoint x: 303, startPoint y: 55, endPoint x: 322, endPoint y: 84, distance: 34.8
click at [303, 55] on icon at bounding box center [304, 53] width 4 height 4
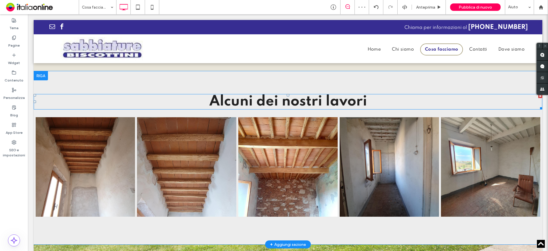
click at [354, 99] on span "Alcuni dei nostri lavori" at bounding box center [288, 101] width 158 height 15
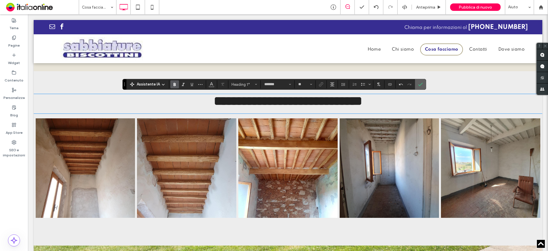
drag, startPoint x: 418, startPoint y: 84, endPoint x: 376, endPoint y: 70, distance: 44.0
click at [418, 84] on use "Conferma" at bounding box center [420, 84] width 5 height 3
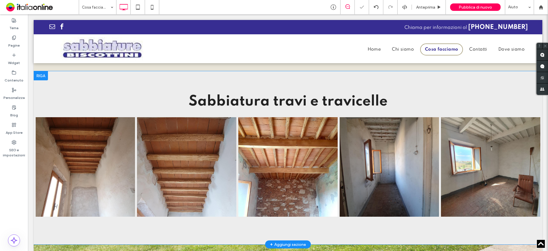
click at [45, 77] on div at bounding box center [41, 75] width 14 height 9
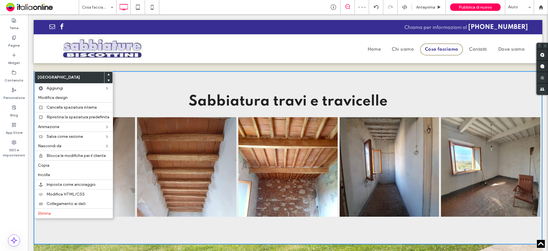
click at [43, 165] on span "Copia" at bounding box center [43, 165] width 11 height 5
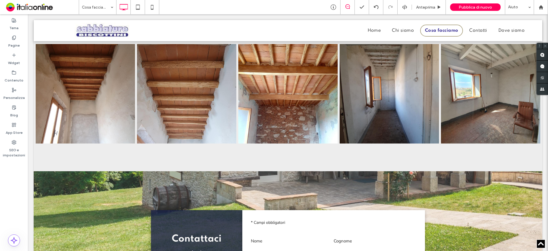
scroll to position [942, 0]
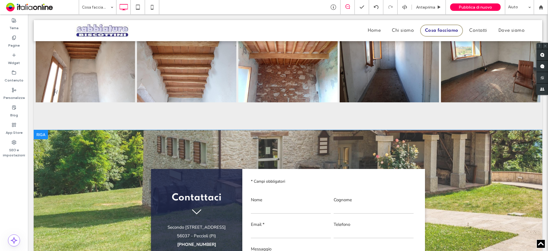
click at [41, 136] on div at bounding box center [41, 134] width 14 height 9
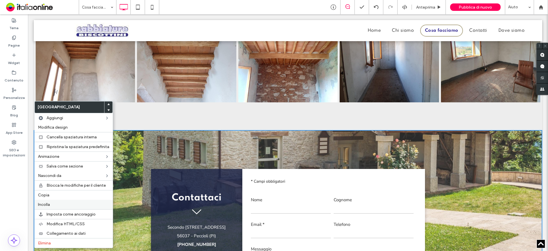
click at [57, 204] on label "Incolla" at bounding box center [73, 204] width 71 height 5
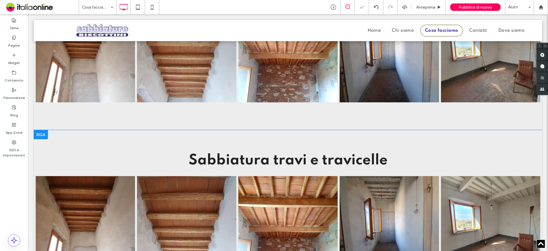
click at [42, 133] on div at bounding box center [41, 134] width 14 height 9
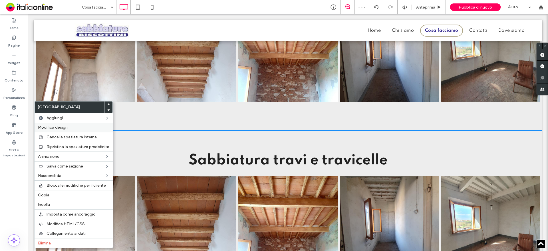
click at [95, 128] on label "Modifica design" at bounding box center [73, 127] width 71 height 5
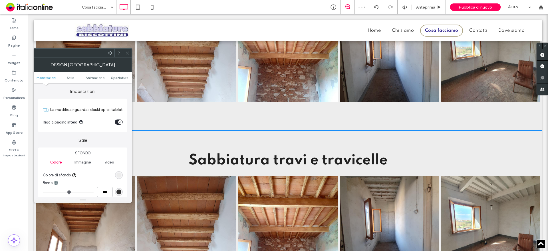
click at [120, 173] on div "rgb(237, 237, 237)" at bounding box center [118, 174] width 5 height 5
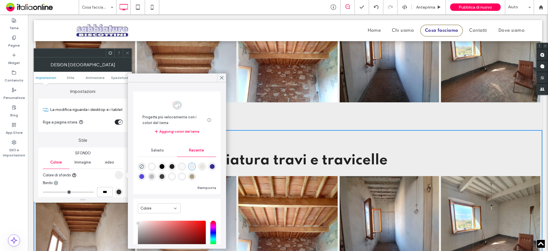
click at [152, 165] on div "rgba(255, 255, 255, 1)" at bounding box center [151, 166] width 5 height 5
type input "*******"
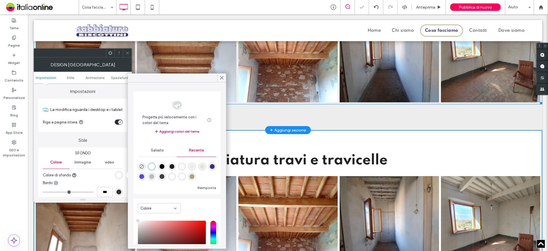
click at [226, 76] on link at bounding box center [186, 52] width 99 height 99
click at [221, 78] on link at bounding box center [186, 52] width 99 height 99
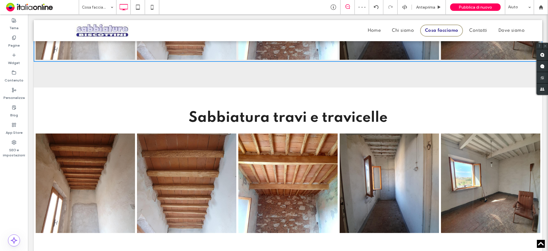
scroll to position [1027, 0]
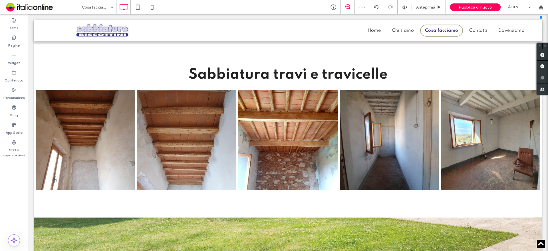
click at [82, 163] on link at bounding box center [85, 139] width 99 height 99
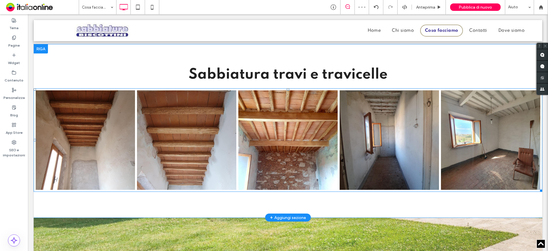
click at [92, 153] on link at bounding box center [85, 139] width 99 height 99
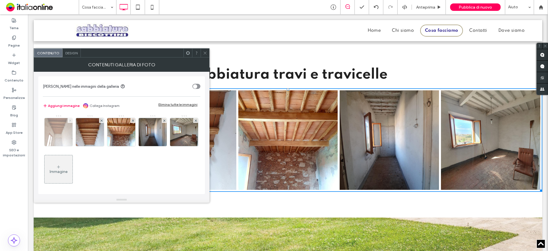
click at [69, 120] on icon at bounding box center [70, 120] width 2 height 2
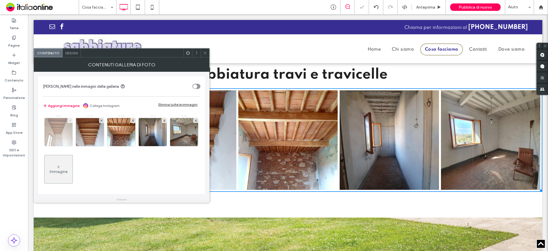
click at [69, 120] on icon at bounding box center [70, 120] width 2 height 2
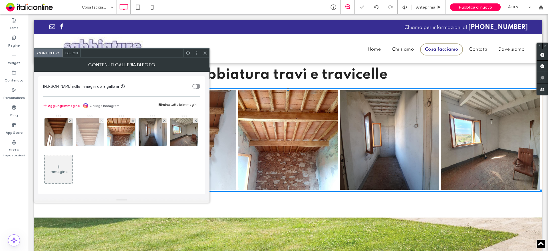
click at [100, 120] on icon at bounding box center [101, 120] width 2 height 2
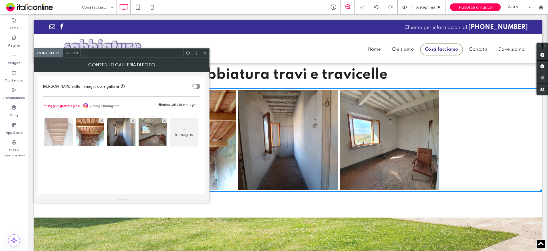
click at [69, 120] on icon at bounding box center [70, 120] width 2 height 2
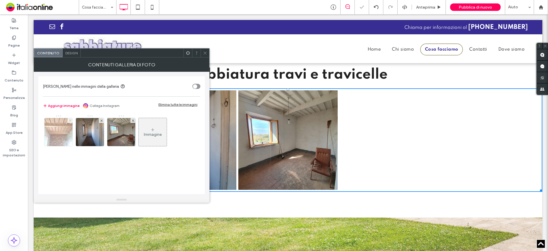
click at [69, 120] on icon at bounding box center [70, 120] width 2 height 2
click at [100, 120] on icon at bounding box center [101, 120] width 2 height 2
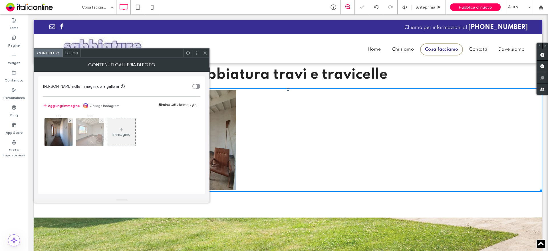
click at [100, 120] on icon at bounding box center [101, 120] width 2 height 2
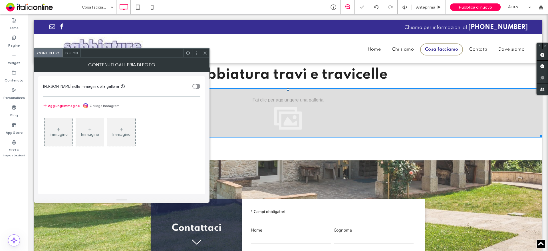
click at [65, 122] on div "Immagine" at bounding box center [59, 131] width 28 height 27
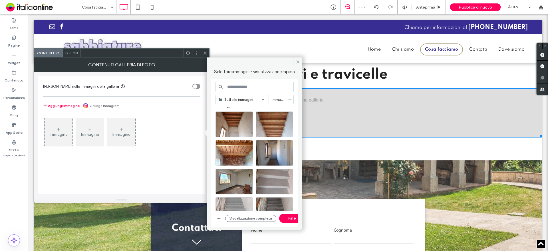
scroll to position [0, 0]
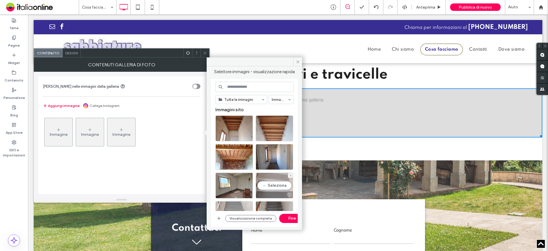
click at [273, 189] on div "Seleziona" at bounding box center [274, 185] width 37 height 26
click at [250, 216] on button "Visualizzazione completa" at bounding box center [250, 218] width 51 height 7
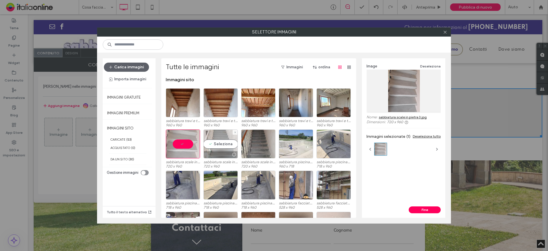
click at [209, 144] on div "Seleziona" at bounding box center [220, 143] width 34 height 29
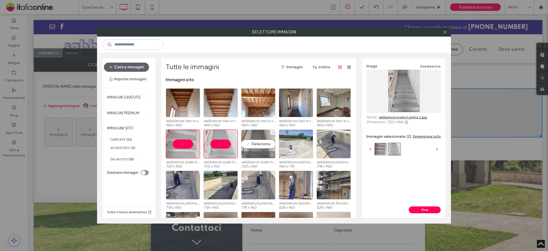
click at [260, 144] on div "Seleziona" at bounding box center [258, 143] width 34 height 29
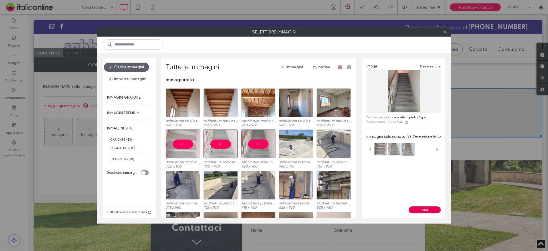
drag, startPoint x: 428, startPoint y: 207, endPoint x: 373, endPoint y: 186, distance: 58.5
click at [428, 207] on button "Fine" at bounding box center [425, 209] width 32 height 7
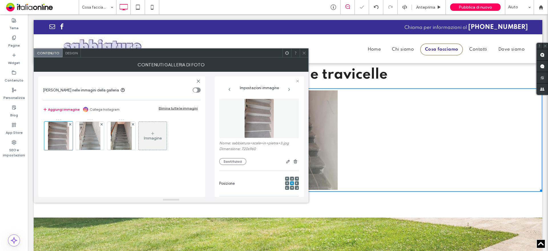
click at [301, 54] on div at bounding box center [304, 53] width 9 height 9
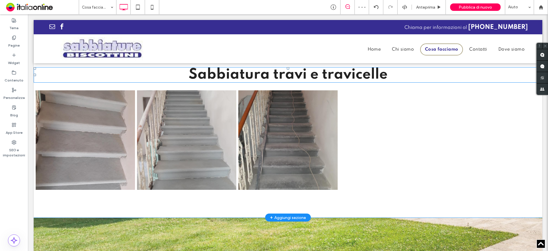
click at [336, 68] on span "Sabbiatura travi e travicelle" at bounding box center [288, 74] width 199 height 15
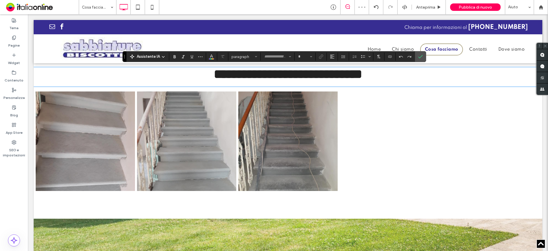
type input "*******"
type input "**"
click at [392, 74] on h1 "**********" at bounding box center [288, 74] width 509 height 14
click at [390, 74] on h1 "**********" at bounding box center [288, 74] width 509 height 14
click at [389, 74] on h1 "**********" at bounding box center [288, 74] width 509 height 14
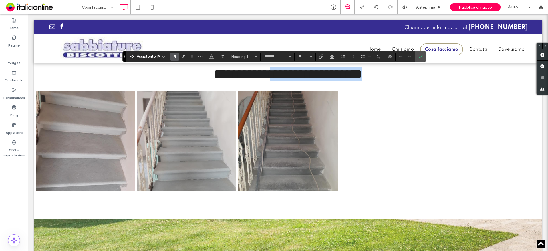
drag, startPoint x: 389, startPoint y: 74, endPoint x: 273, endPoint y: 75, distance: 116.2
click at [273, 75] on h1 "**********" at bounding box center [288, 74] width 509 height 14
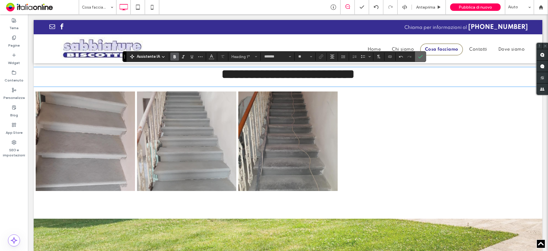
click at [415, 56] on section at bounding box center [420, 56] width 11 height 10
click at [422, 55] on icon "Conferma" at bounding box center [420, 56] width 5 height 5
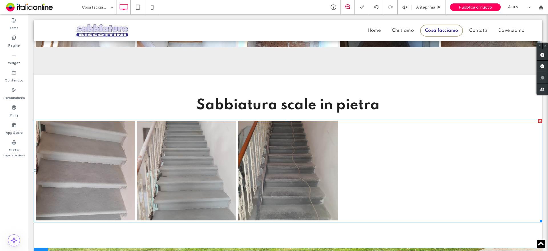
scroll to position [1085, 0]
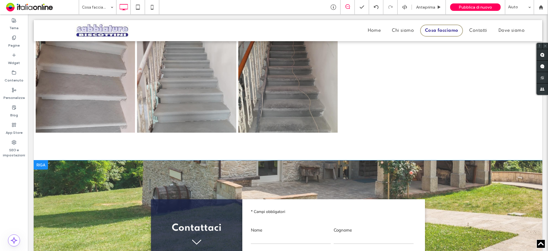
click at [42, 162] on div at bounding box center [41, 164] width 14 height 9
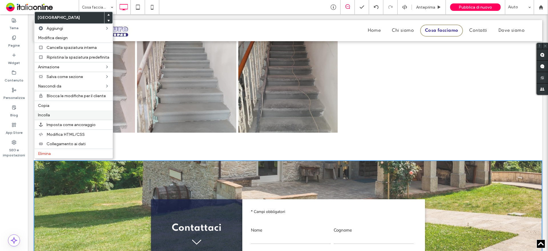
drag, startPoint x: 48, startPoint y: 112, endPoint x: 77, endPoint y: 126, distance: 32.7
click at [48, 112] on div "Incolla" at bounding box center [74, 114] width 78 height 9
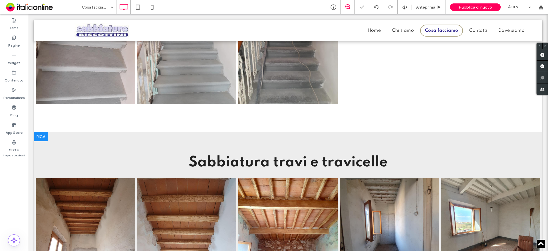
scroll to position [1113, 0]
click at [39, 134] on div at bounding box center [41, 136] width 14 height 9
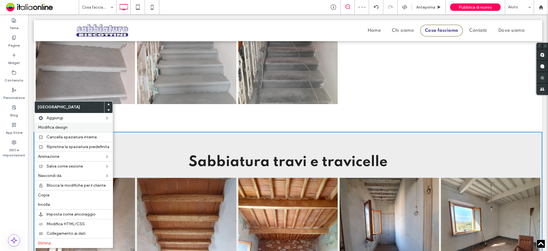
click at [59, 128] on span "Modifica design" at bounding box center [53, 127] width 30 height 5
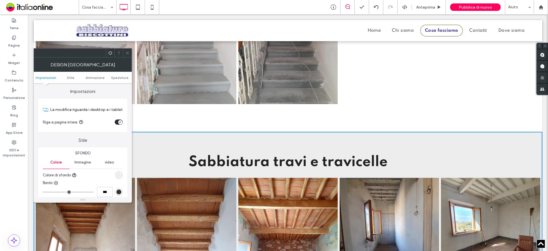
click at [119, 174] on div "rgb(237, 237, 237)" at bounding box center [118, 174] width 5 height 5
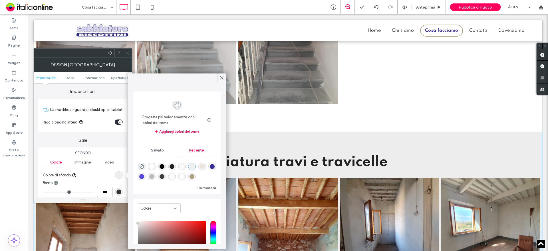
click at [205, 166] on div "rgba(232, 228, 216, 1)" at bounding box center [202, 166] width 5 height 5
type input "*******"
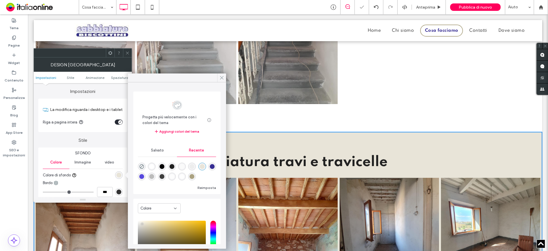
drag, startPoint x: 223, startPoint y: 78, endPoint x: 172, endPoint y: 59, distance: 54.8
click at [223, 78] on use at bounding box center [221, 77] width 3 height 3
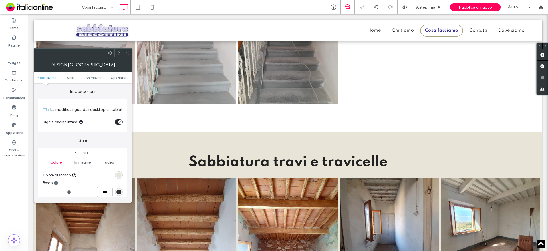
click at [125, 53] on div at bounding box center [127, 53] width 9 height 9
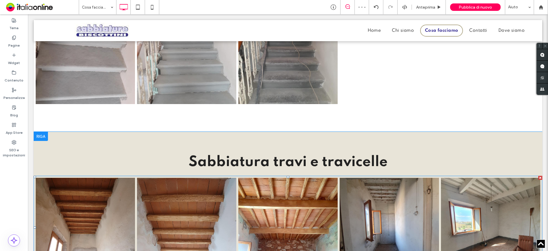
click at [95, 229] on link at bounding box center [85, 227] width 99 height 99
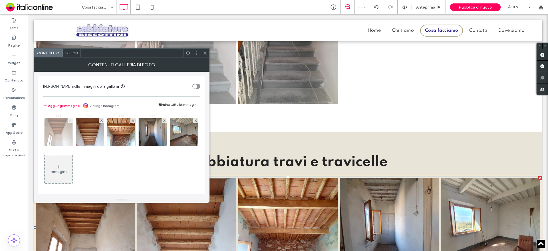
click at [70, 120] on icon at bounding box center [70, 120] width 2 height 2
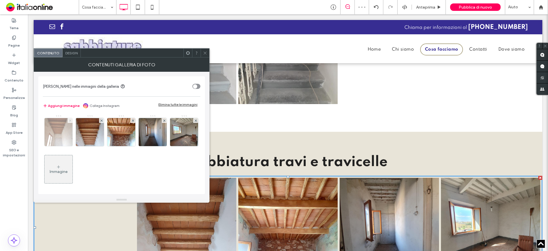
click at [70, 120] on icon at bounding box center [70, 120] width 2 height 2
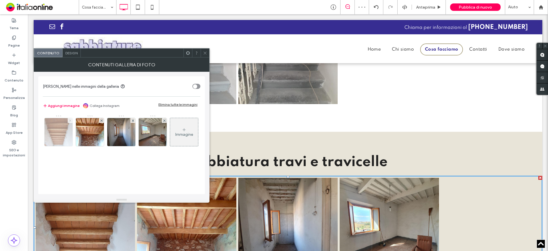
click at [70, 120] on icon at bounding box center [70, 120] width 2 height 2
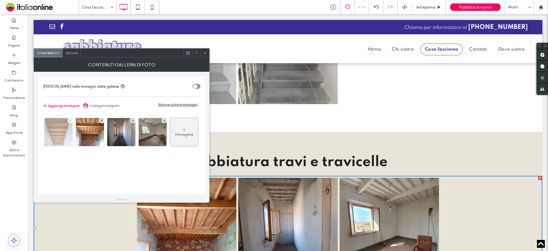
click at [70, 120] on icon at bounding box center [70, 120] width 2 height 2
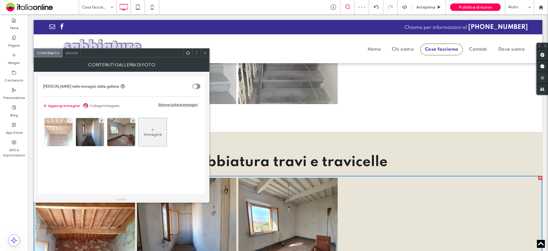
click at [70, 120] on icon at bounding box center [70, 120] width 2 height 2
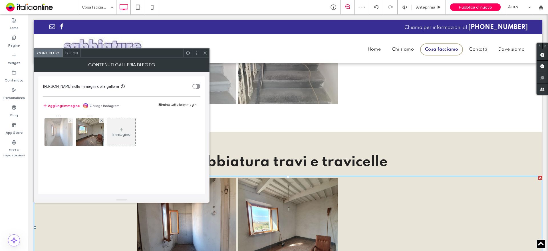
click at [70, 120] on icon at bounding box center [70, 120] width 2 height 2
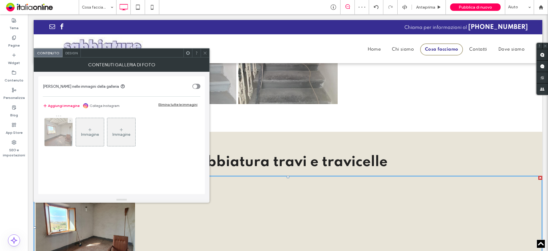
click at [70, 120] on icon at bounding box center [70, 120] width 2 height 2
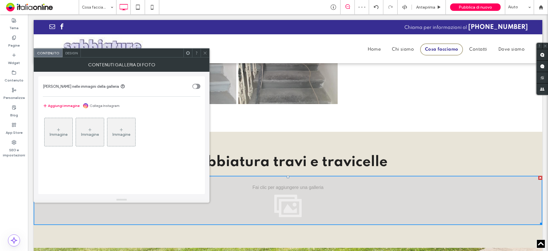
click at [56, 128] on div "Immagine" at bounding box center [59, 131] width 28 height 27
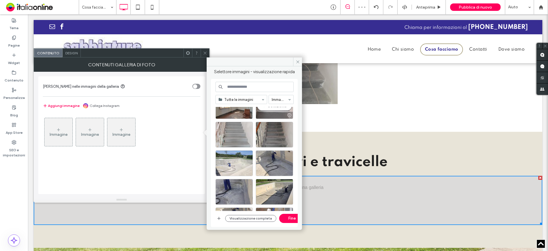
scroll to position [86, 0]
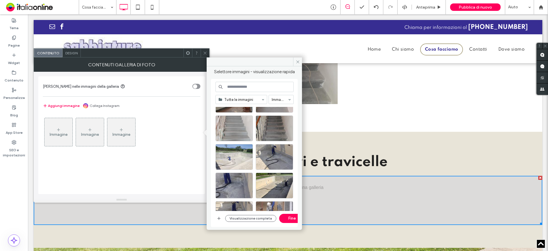
click at [252, 213] on div "Visualizzazione completa Fine" at bounding box center [259, 217] width 68 height 9
click at [247, 215] on button "Visualizzazione completa" at bounding box center [250, 218] width 51 height 7
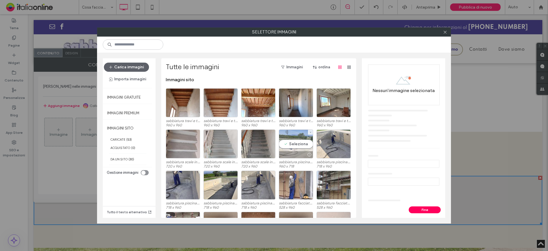
drag, startPoint x: 285, startPoint y: 147, endPoint x: 299, endPoint y: 147, distance: 14.0
click at [285, 147] on div "Seleziona" at bounding box center [296, 143] width 34 height 29
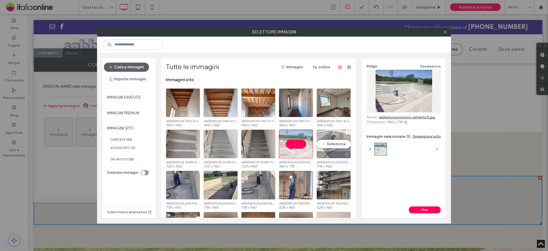
click at [321, 148] on div "Seleziona" at bounding box center [334, 143] width 34 height 29
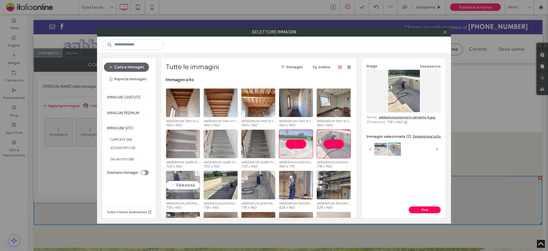
click at [179, 182] on div "Seleziona" at bounding box center [183, 184] width 34 height 29
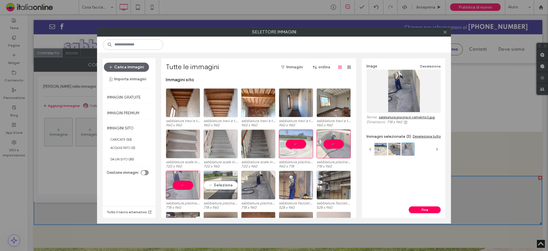
click at [211, 183] on div "Seleziona" at bounding box center [220, 184] width 34 height 29
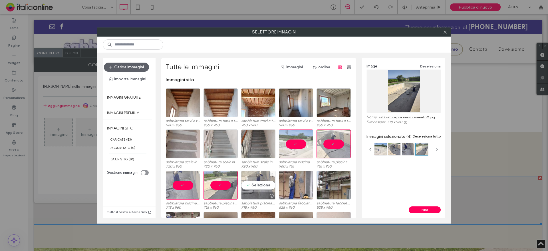
click at [255, 184] on div "Seleziona" at bounding box center [258, 184] width 34 height 29
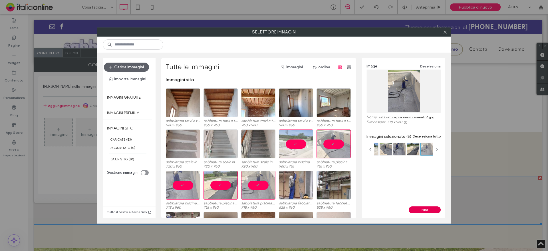
click at [423, 209] on button "Fine" at bounding box center [425, 209] width 32 height 7
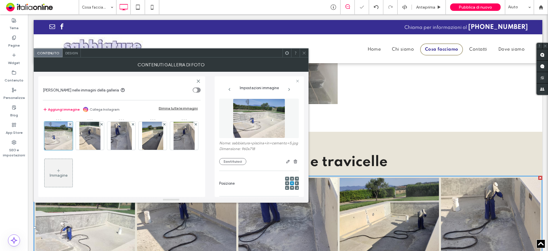
drag, startPoint x: 290, startPoint y: 56, endPoint x: 304, endPoint y: 54, distance: 13.8
click at [304, 54] on icon at bounding box center [304, 53] width 4 height 4
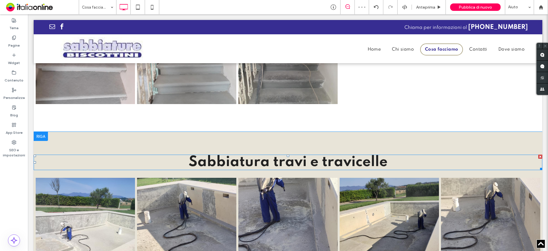
click at [365, 158] on span "Sabbiatura travi e travicelle" at bounding box center [288, 162] width 199 height 15
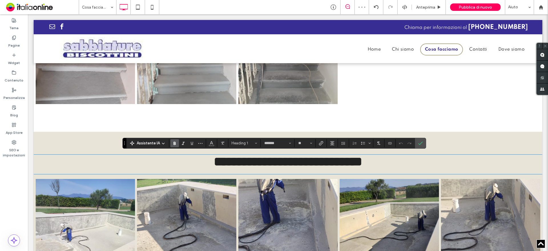
click at [398, 158] on h1 "**********" at bounding box center [288, 161] width 509 height 14
drag, startPoint x: 339, startPoint y: 162, endPoint x: 270, endPoint y: 162, distance: 69.1
click at [270, 162] on h1 "**********" at bounding box center [288, 161] width 509 height 14
click at [422, 141] on icon "Conferma" at bounding box center [420, 143] width 5 height 5
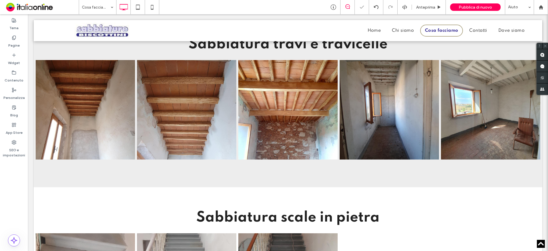
scroll to position [771, 0]
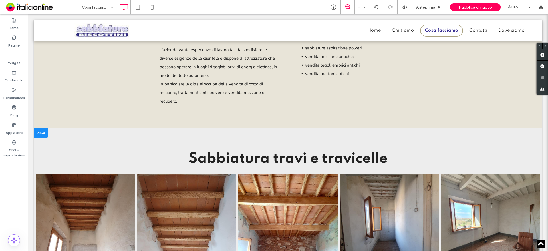
click at [43, 131] on div at bounding box center [41, 132] width 14 height 9
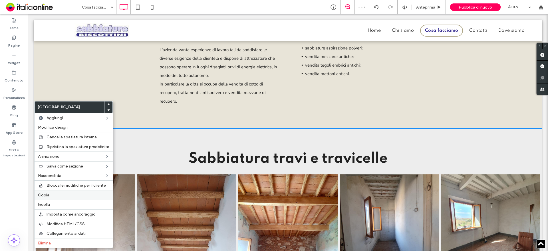
click at [44, 195] on span "Copia" at bounding box center [43, 194] width 11 height 5
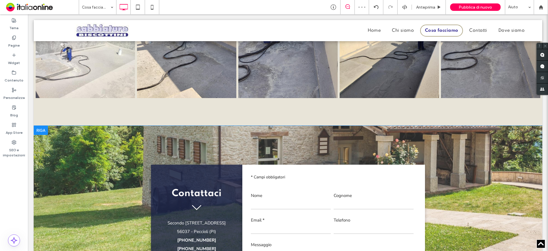
scroll to position [1313, 0]
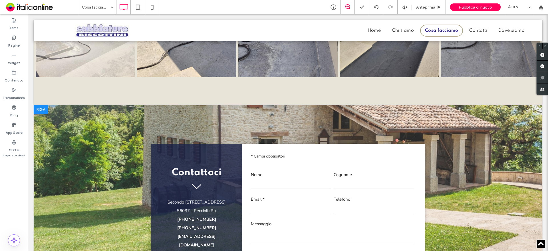
click at [40, 108] on div at bounding box center [41, 109] width 14 height 9
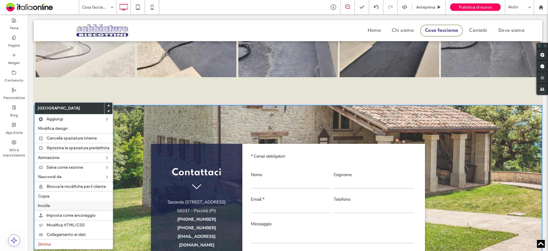
click at [53, 204] on label "Incolla" at bounding box center [73, 205] width 71 height 5
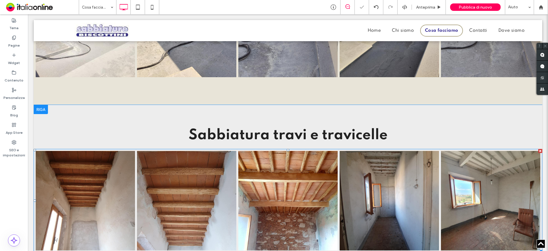
click at [98, 180] on link at bounding box center [85, 200] width 99 height 99
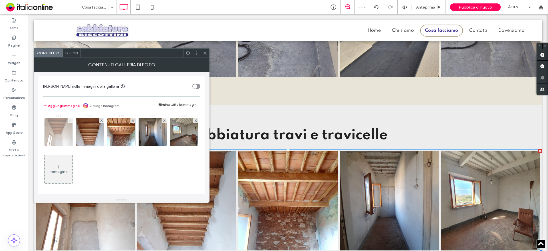
click at [69, 122] on span at bounding box center [70, 120] width 2 height 5
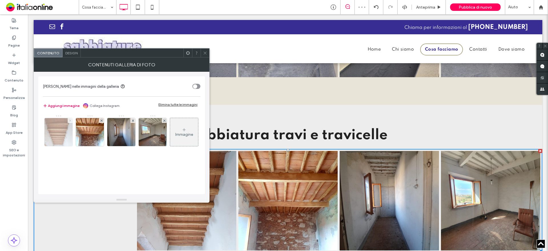
click at [69, 122] on span at bounding box center [70, 120] width 2 height 5
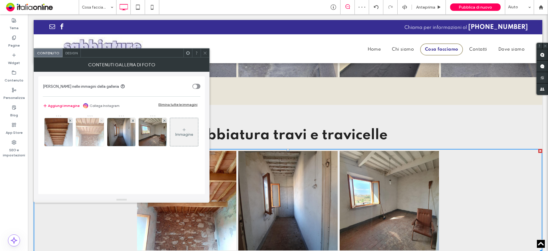
click at [69, 122] on span at bounding box center [70, 120] width 2 height 5
click at [100, 122] on span at bounding box center [101, 120] width 2 height 5
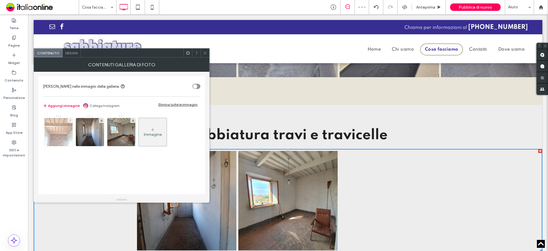
click at [69, 122] on span at bounding box center [70, 120] width 2 height 5
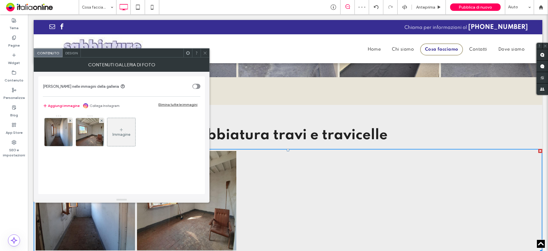
click at [69, 122] on span at bounding box center [70, 120] width 2 height 5
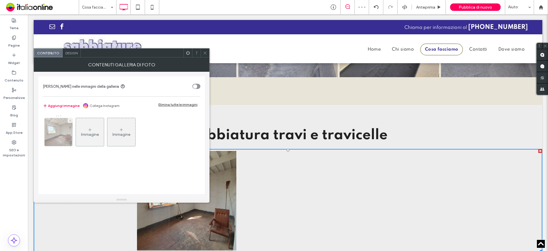
click at [69, 122] on span at bounding box center [70, 120] width 2 height 5
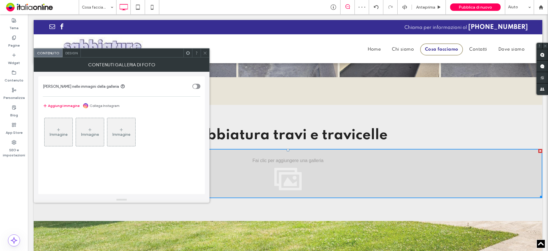
click at [65, 126] on div "Immagine" at bounding box center [59, 131] width 28 height 27
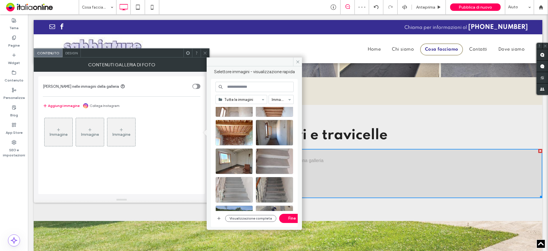
scroll to position [86, 0]
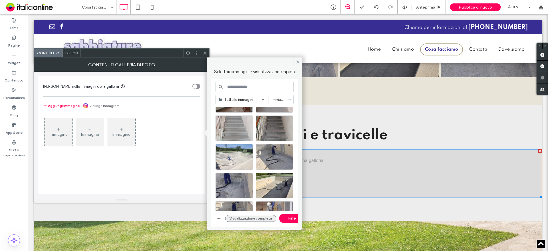
click at [248, 218] on button "Visualizzazione completa" at bounding box center [250, 218] width 51 height 7
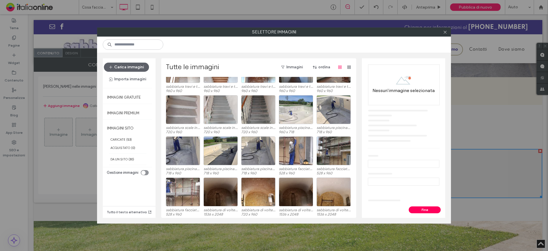
scroll to position [35, 0]
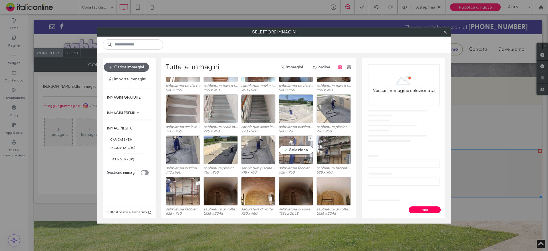
click at [303, 150] on div "Seleziona" at bounding box center [296, 149] width 34 height 29
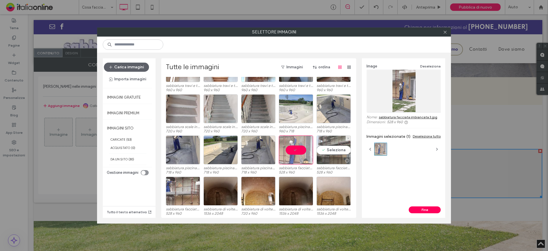
click at [333, 150] on div "Seleziona" at bounding box center [334, 149] width 34 height 29
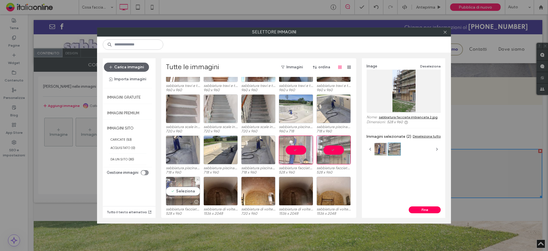
click at [176, 184] on div "Seleziona" at bounding box center [183, 190] width 34 height 29
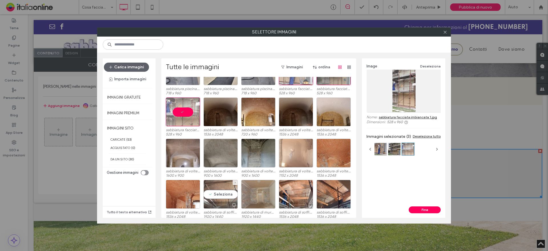
scroll to position [143, 0]
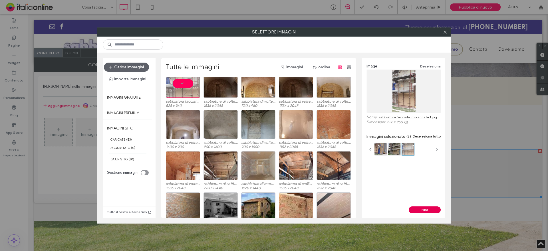
click at [433, 207] on button "Fine" at bounding box center [425, 209] width 32 height 7
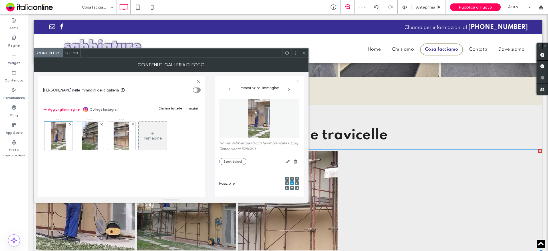
click at [303, 55] on span at bounding box center [304, 53] width 4 height 9
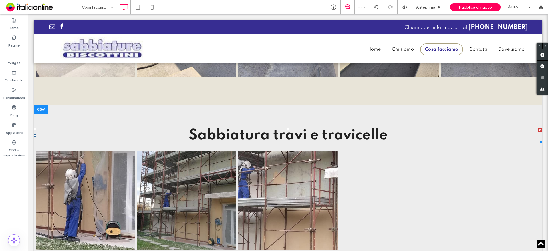
click at [343, 128] on span "Sabbiatura travi e travicelle" at bounding box center [288, 135] width 199 height 15
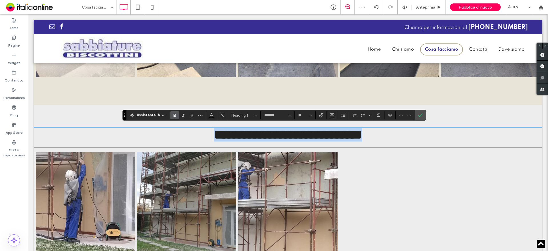
click at [386, 128] on h1 "**********" at bounding box center [288, 135] width 509 height 14
drag, startPoint x: 397, startPoint y: 132, endPoint x: 271, endPoint y: 132, distance: 125.6
click at [271, 132] on h1 "**********" at bounding box center [288, 135] width 509 height 14
click at [419, 116] on icon "Conferma" at bounding box center [420, 115] width 5 height 5
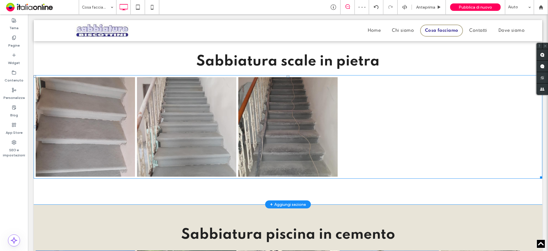
scroll to position [999, 0]
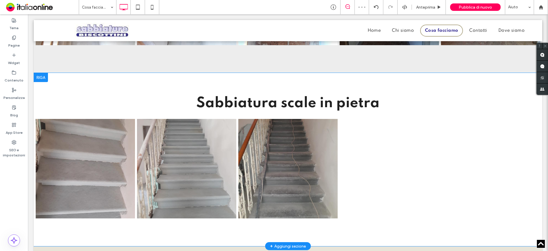
click at [41, 76] on div at bounding box center [41, 77] width 14 height 9
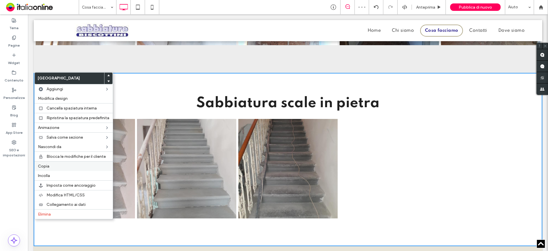
drag, startPoint x: 48, startPoint y: 164, endPoint x: 277, endPoint y: 147, distance: 229.5
click at [48, 164] on span "Copia" at bounding box center [43, 166] width 11 height 5
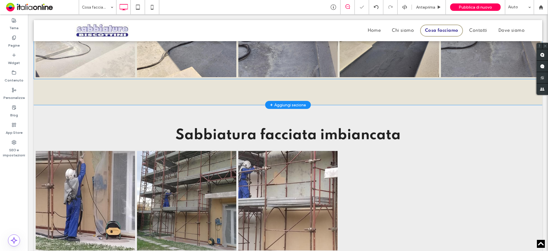
scroll to position [1427, 0]
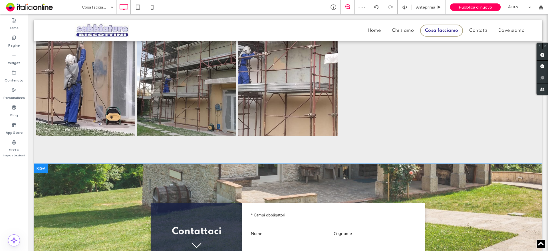
click at [40, 164] on div at bounding box center [41, 168] width 14 height 9
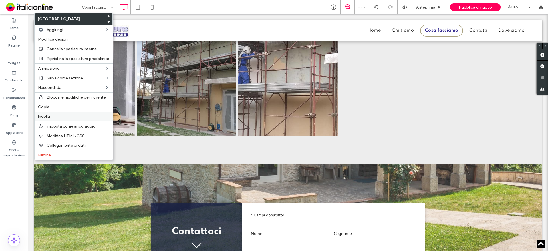
click at [44, 113] on div "Incolla" at bounding box center [74, 116] width 78 height 9
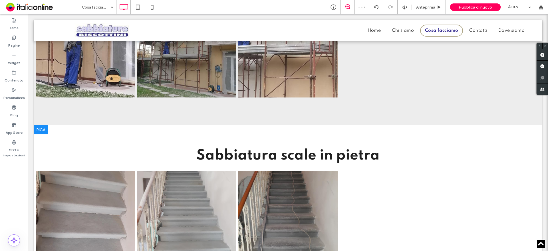
scroll to position [1541, 0]
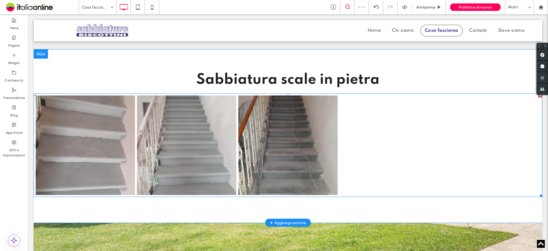
click at [192, 136] on link at bounding box center [186, 144] width 99 height 99
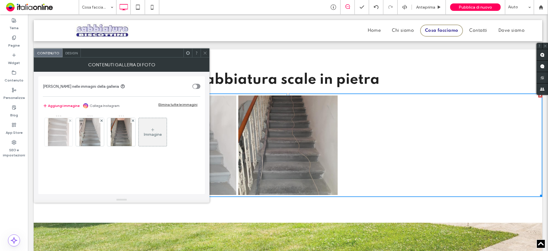
click at [68, 119] on div at bounding box center [70, 120] width 5 height 5
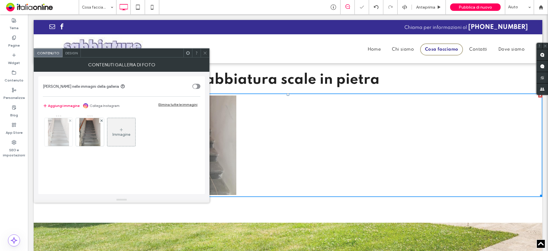
click at [68, 121] on div at bounding box center [70, 120] width 5 height 5
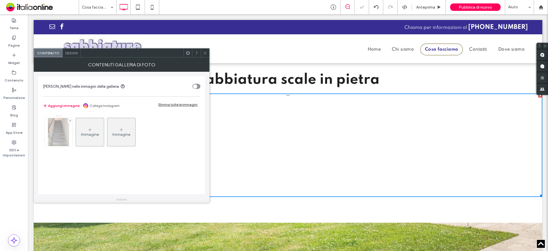
click at [68, 121] on div at bounding box center [70, 120] width 5 height 5
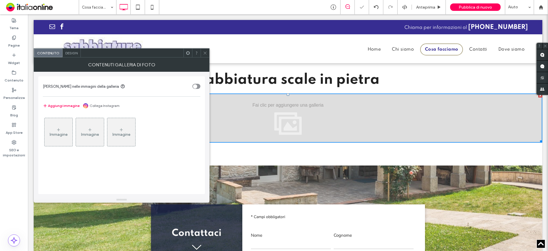
click at [64, 128] on div "Immagine" at bounding box center [59, 131] width 28 height 27
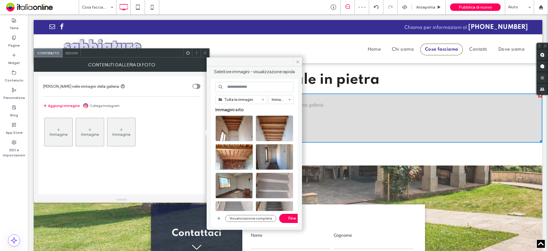
click at [246, 214] on div "Visualizzazione completa Fine" at bounding box center [259, 217] width 68 height 9
click at [244, 215] on button "Visualizzazione completa" at bounding box center [250, 218] width 51 height 7
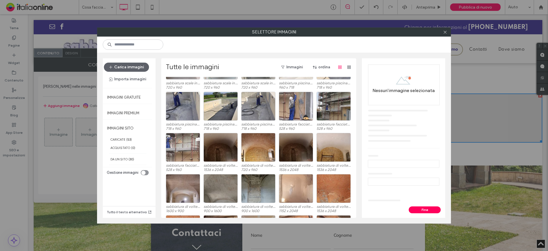
scroll to position [98, 0]
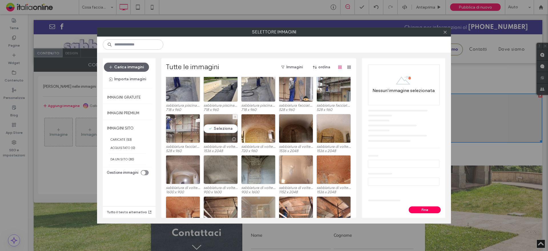
drag, startPoint x: 212, startPoint y: 129, endPoint x: 216, endPoint y: 129, distance: 3.4
click at [212, 129] on div "Seleziona" at bounding box center [220, 128] width 34 height 29
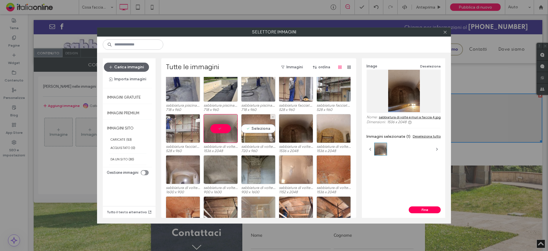
drag, startPoint x: 246, startPoint y: 129, endPoint x: 265, endPoint y: 129, distance: 18.3
click at [246, 129] on div "Seleziona" at bounding box center [258, 128] width 34 height 29
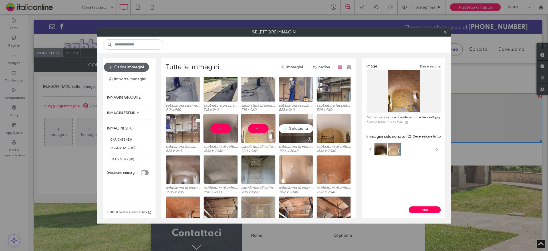
click at [285, 129] on div "Seleziona" at bounding box center [296, 128] width 34 height 29
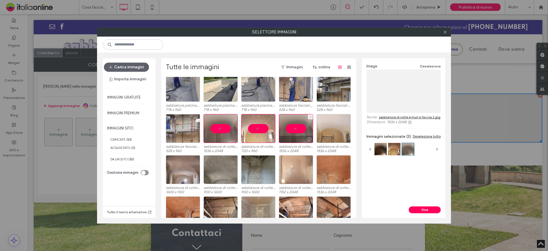
click at [326, 128] on div at bounding box center [334, 128] width 34 height 29
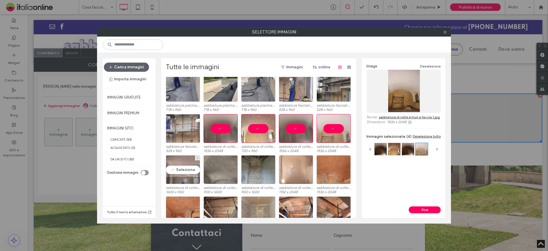
click at [179, 166] on div "Seleziona" at bounding box center [183, 169] width 34 height 29
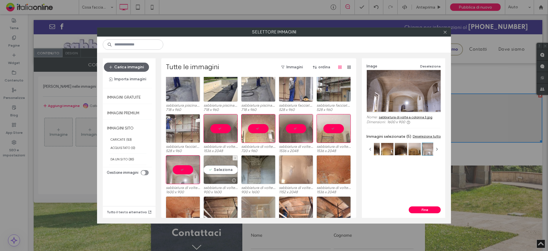
click at [219, 166] on div "Seleziona" at bounding box center [220, 169] width 34 height 29
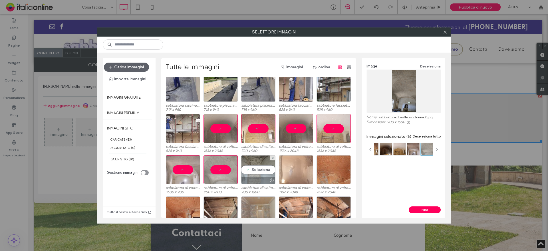
click at [250, 166] on div "Seleziona" at bounding box center [258, 169] width 34 height 29
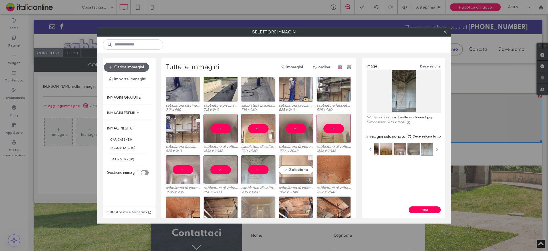
drag, startPoint x: 289, startPoint y: 166, endPoint x: 295, endPoint y: 166, distance: 5.1
click at [289, 166] on div "Seleziona" at bounding box center [296, 169] width 34 height 29
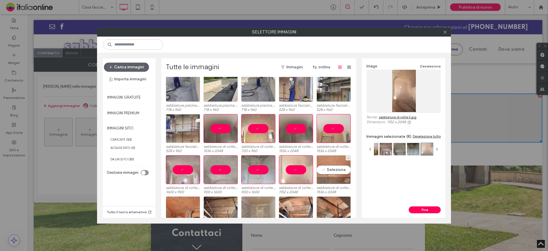
drag, startPoint x: 318, startPoint y: 167, endPoint x: 314, endPoint y: 168, distance: 4.4
click at [319, 167] on div "Seleziona" at bounding box center [334, 169] width 34 height 29
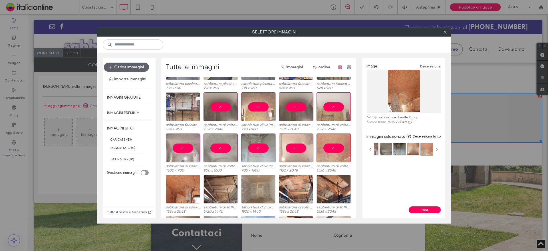
scroll to position [155, 0]
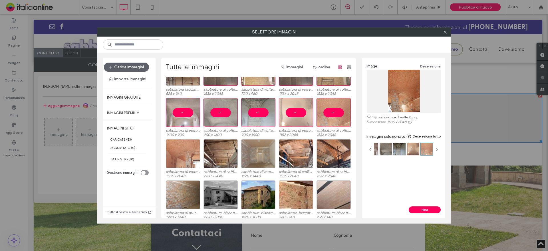
click at [168, 157] on div at bounding box center [183, 153] width 34 height 29
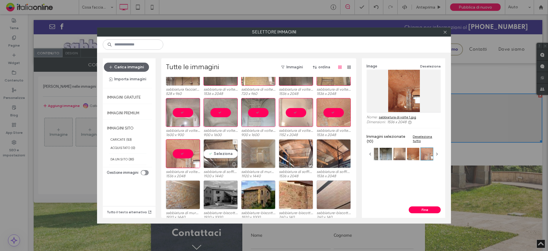
click at [209, 155] on div "Seleziona" at bounding box center [220, 153] width 34 height 29
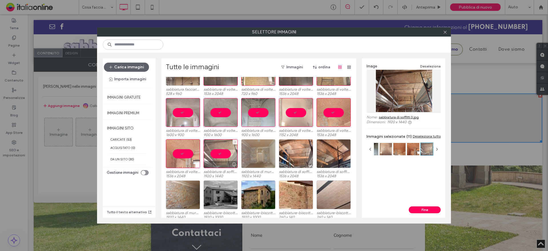
click at [209, 155] on div at bounding box center [220, 153] width 34 height 29
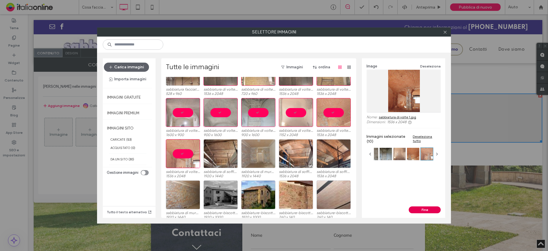
click at [420, 207] on button "Fine" at bounding box center [425, 209] width 32 height 7
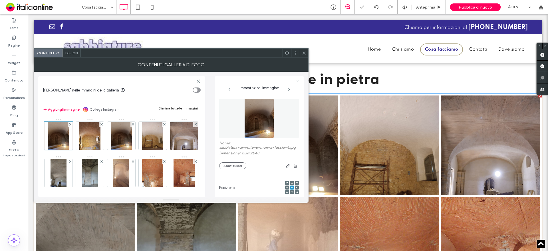
click at [305, 53] on icon at bounding box center [304, 53] width 4 height 4
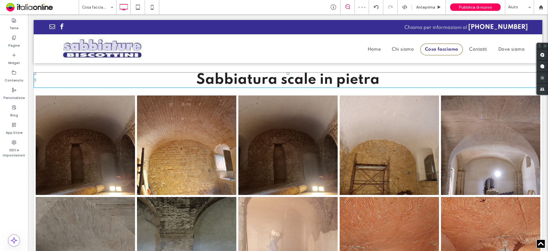
click at [348, 76] on span "Sabbiatura scale in pietra" at bounding box center [287, 79] width 183 height 15
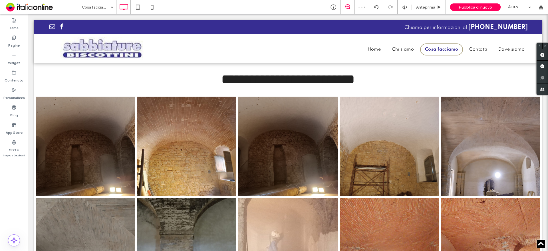
type input "*******"
type input "**"
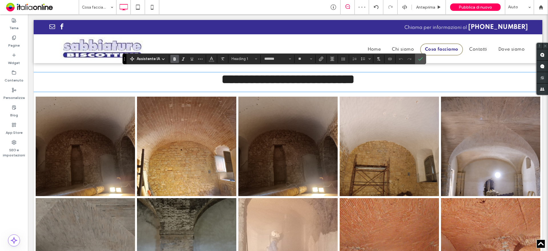
click at [354, 76] on span "**********" at bounding box center [287, 79] width 133 height 13
drag, startPoint x: 386, startPoint y: 76, endPoint x: 284, endPoint y: 78, distance: 102.8
click at [280, 77] on h1 "**********" at bounding box center [288, 79] width 509 height 14
drag, startPoint x: 425, startPoint y: 56, endPoint x: 421, endPoint y: 59, distance: 5.1
click at [425, 56] on section at bounding box center [420, 59] width 11 height 10
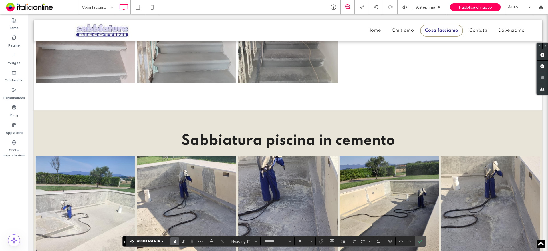
scroll to position [1085, 0]
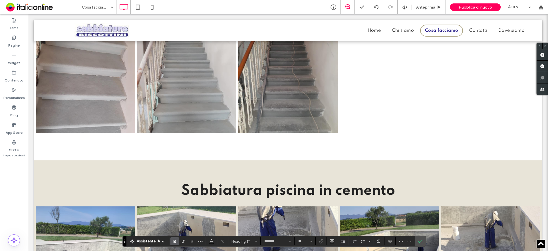
click at [33, 172] on body "Click To Paste Chiama per informazioni al +39 0587 632137 Click To Paste Click …" at bounding box center [288, 114] width 520 height 2369
click at [428, 239] on link at bounding box center [389, 255] width 99 height 99
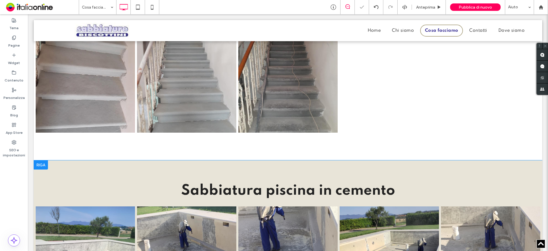
click at [45, 163] on div at bounding box center [41, 164] width 14 height 9
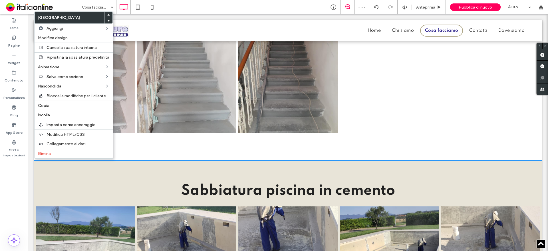
drag, startPoint x: 45, startPoint y: 104, endPoint x: 127, endPoint y: 146, distance: 92.0
click at [45, 104] on span "Copia" at bounding box center [43, 105] width 11 height 5
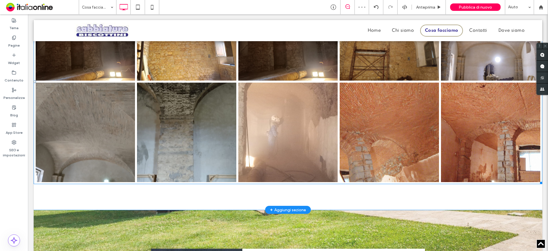
scroll to position [1769, 0]
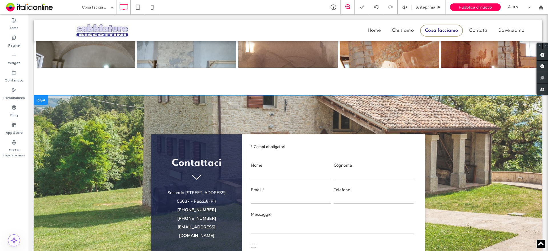
click at [42, 96] on div at bounding box center [41, 99] width 14 height 9
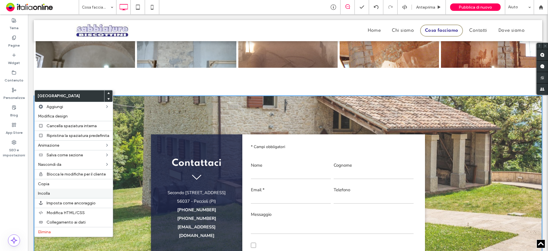
drag, startPoint x: 60, startPoint y: 193, endPoint x: 87, endPoint y: 175, distance: 32.8
click at [60, 193] on label "Incolla" at bounding box center [73, 193] width 71 height 5
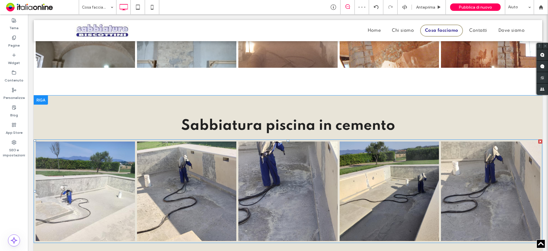
drag, startPoint x: 215, startPoint y: 189, endPoint x: 215, endPoint y: 192, distance: 2.9
click at [215, 189] on link at bounding box center [186, 190] width 99 height 99
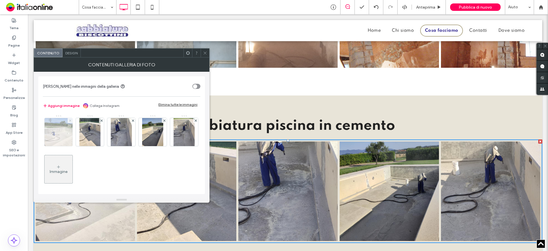
click at [69, 119] on icon at bounding box center [70, 120] width 2 height 2
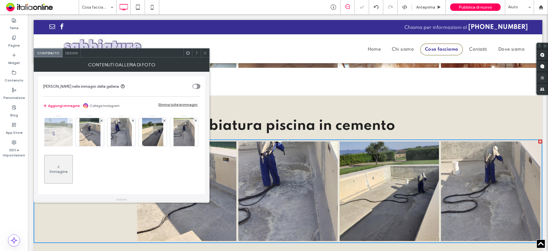
click at [69, 119] on icon at bounding box center [70, 120] width 2 height 2
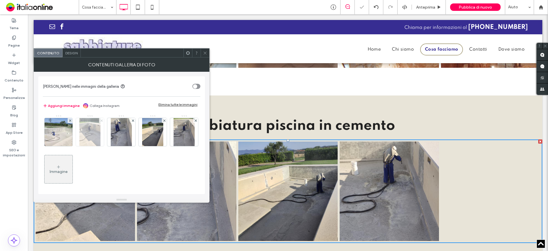
click at [100, 119] on icon at bounding box center [101, 120] width 2 height 2
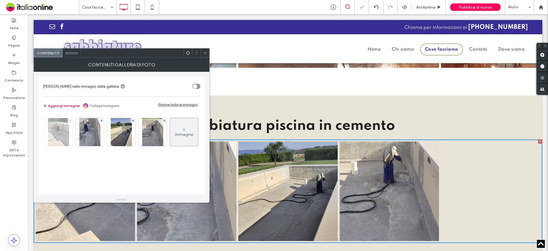
click at [69, 119] on icon at bounding box center [70, 120] width 2 height 2
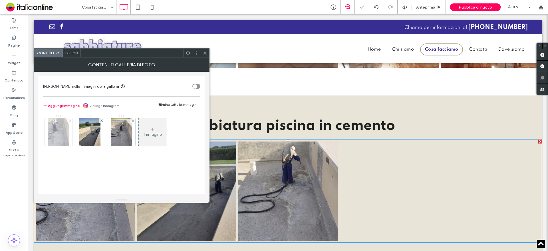
click at [69, 119] on icon at bounding box center [70, 120] width 2 height 2
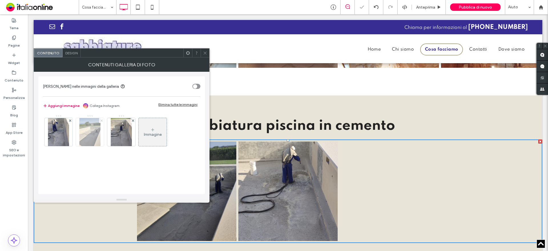
click at [100, 119] on icon at bounding box center [101, 120] width 2 height 2
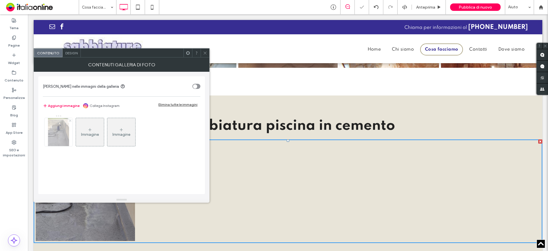
click at [69, 119] on icon at bounding box center [70, 120] width 2 height 2
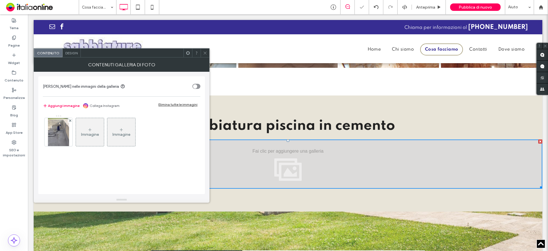
click at [88, 128] on icon at bounding box center [90, 129] width 5 height 5
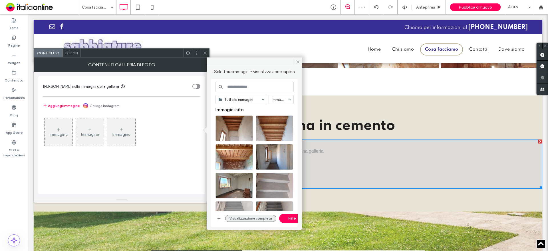
click at [257, 216] on button "Visualizzazione completa" at bounding box center [250, 218] width 51 height 7
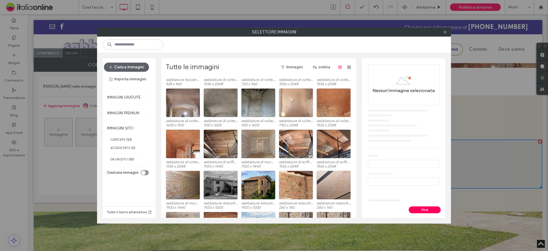
scroll to position [171, 0]
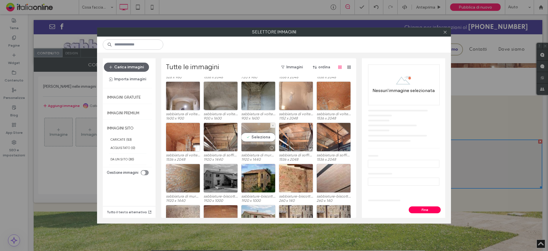
click at [246, 140] on div "Seleziona" at bounding box center [258, 136] width 34 height 29
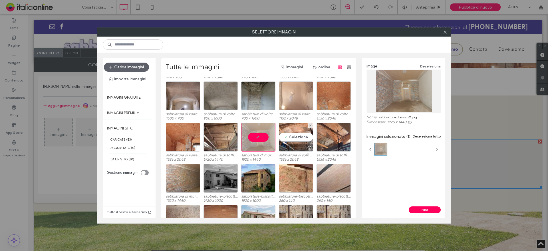
drag, startPoint x: 289, startPoint y: 139, endPoint x: 313, endPoint y: 139, distance: 24.3
click at [289, 139] on div "Seleziona" at bounding box center [296, 136] width 34 height 29
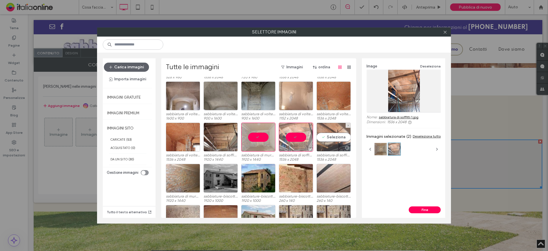
click at [317, 139] on div "Seleziona" at bounding box center [334, 136] width 34 height 29
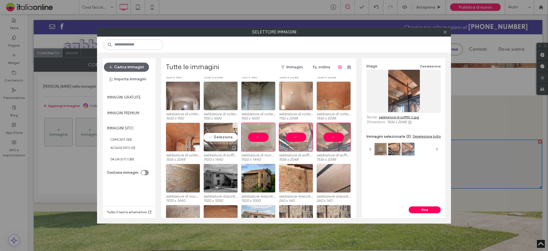
click at [230, 138] on div "Seleziona" at bounding box center [220, 136] width 34 height 29
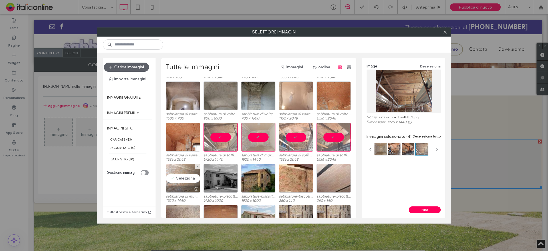
click at [178, 183] on div "Seleziona" at bounding box center [183, 178] width 34 height 29
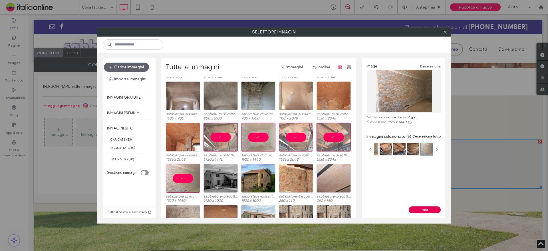
drag, startPoint x: 425, startPoint y: 209, endPoint x: 393, endPoint y: 192, distance: 35.9
click at [425, 209] on button "Fine" at bounding box center [425, 209] width 32 height 7
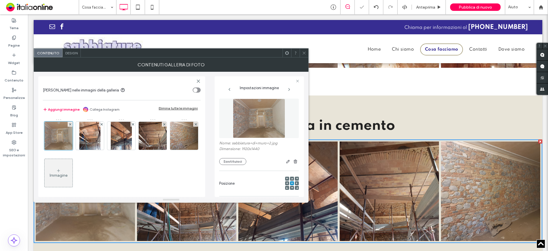
drag, startPoint x: 305, startPoint y: 55, endPoint x: 313, endPoint y: 64, distance: 11.7
click at [305, 55] on span at bounding box center [304, 53] width 4 height 9
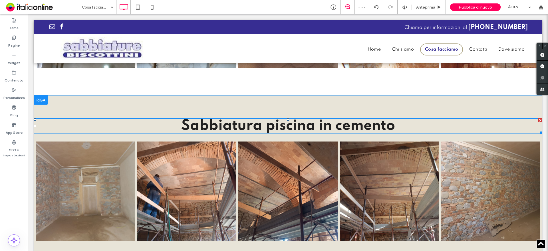
click at [354, 118] on span "Sabbiatura piscina in cemento" at bounding box center [288, 125] width 214 height 15
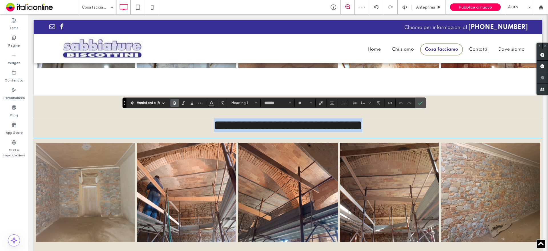
drag, startPoint x: 354, startPoint y: 118, endPoint x: 397, endPoint y: 119, distance: 43.7
click at [398, 118] on h1 "**********" at bounding box center [288, 125] width 509 height 14
drag, startPoint x: 294, startPoint y: 120, endPoint x: 262, endPoint y: 120, distance: 32.3
click at [262, 120] on h1 "**********" at bounding box center [288, 125] width 509 height 14
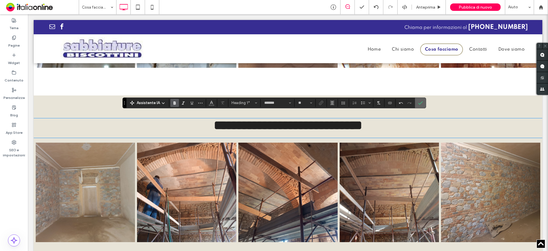
click at [424, 104] on label "Conferma" at bounding box center [420, 103] width 9 height 10
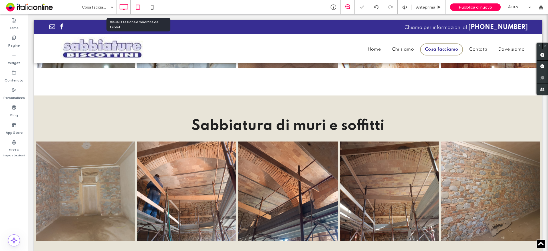
click at [142, 4] on icon at bounding box center [137, 6] width 11 height 11
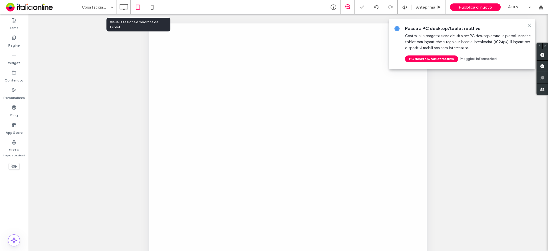
scroll to position [0, 0]
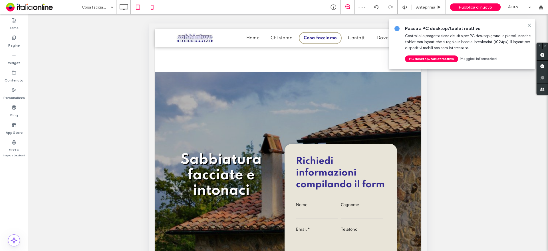
click at [151, 7] on icon at bounding box center [151, 6] width 11 height 11
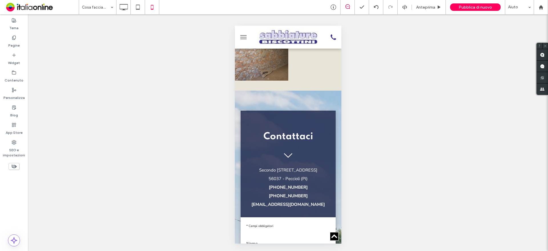
scroll to position [2255, 0]
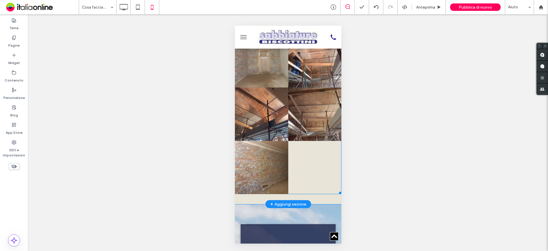
click at [288, 113] on link at bounding box center [314, 113] width 53 height 53
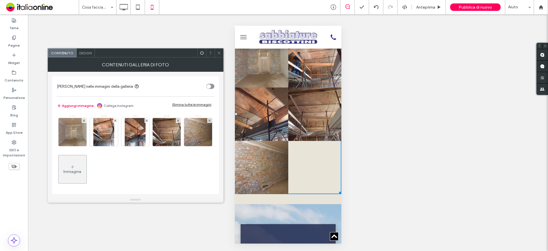
click at [83, 54] on span "Design" at bounding box center [85, 53] width 12 height 4
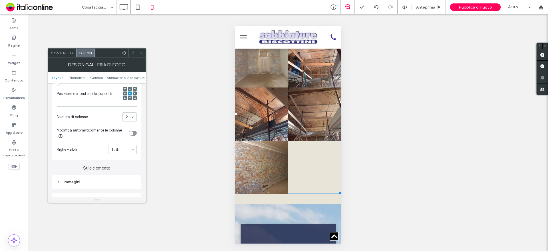
scroll to position [200, 0]
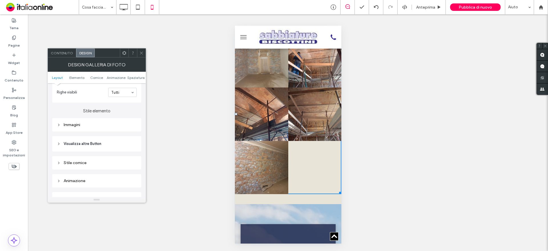
click at [85, 127] on div "Immagini" at bounding box center [97, 124] width 80 height 5
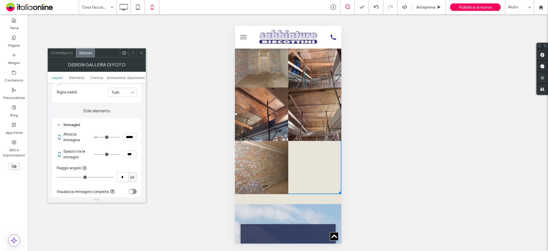
type input "*"
type input "***"
type input "*"
click at [99, 154] on input "range" at bounding box center [107, 154] width 26 height 1
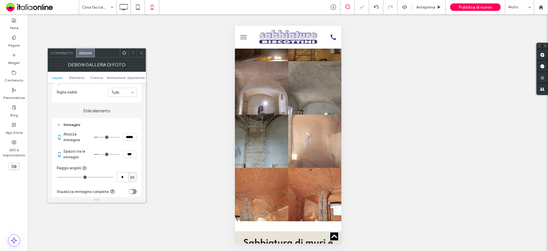
scroll to position [2026, 0]
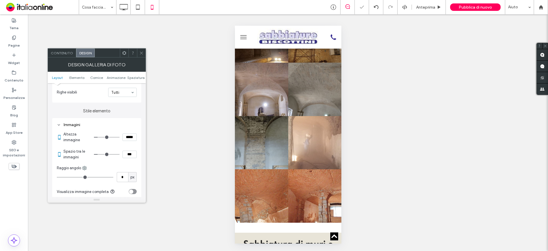
drag, startPoint x: 287, startPoint y: 146, endPoint x: 376, endPoint y: 76, distance: 112.9
click at [288, 146] on link at bounding box center [314, 142] width 53 height 53
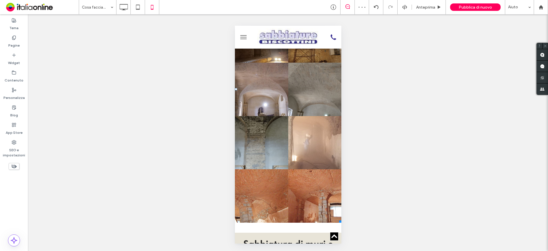
click at [296, 119] on div at bounding box center [288, 134] width 106 height 217
click at [273, 114] on div at bounding box center [288, 134] width 106 height 217
click at [247, 160] on div at bounding box center [288, 134] width 106 height 217
click at [273, 110] on div at bounding box center [288, 134] width 106 height 217
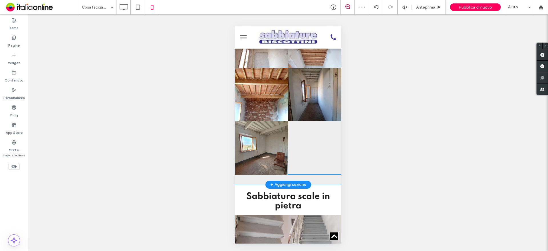
scroll to position [1284, 0]
click at [285, 121] on link at bounding box center [261, 94] width 53 height 53
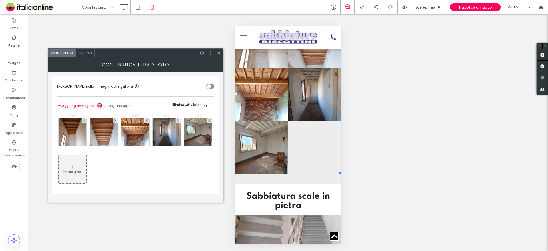
click at [88, 56] on div "Design" at bounding box center [85, 53] width 18 height 9
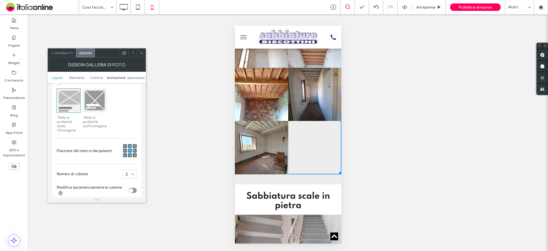
click at [117, 77] on span "Animazione" at bounding box center [116, 77] width 19 height 4
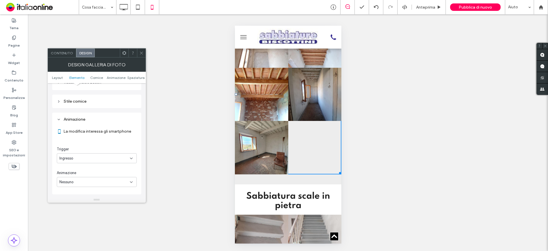
scroll to position [200, 0]
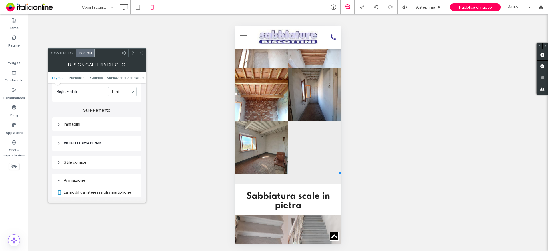
click at [98, 125] on div "Immagini" at bounding box center [97, 124] width 80 height 5
type input "*"
type input "***"
click at [101, 153] on input "range" at bounding box center [107, 153] width 26 height 1
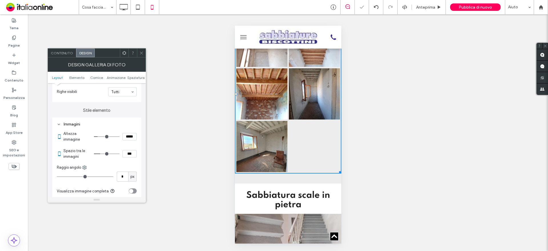
type input "*"
type input "***"
type input "*"
click at [100, 153] on input "range" at bounding box center [107, 153] width 26 height 1
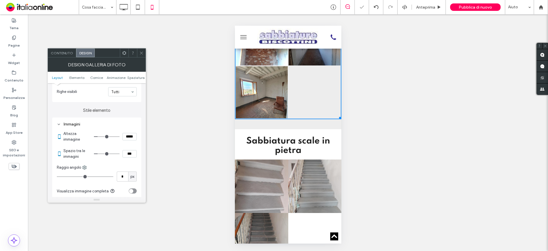
scroll to position [1427, 0]
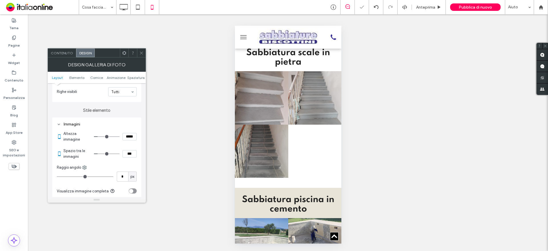
click at [291, 137] on div at bounding box center [314, 150] width 53 height 53
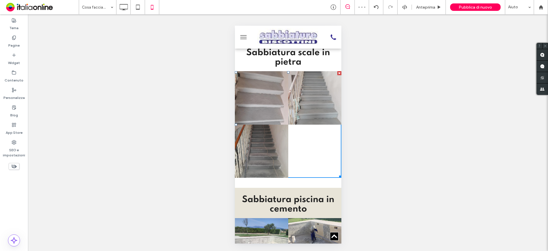
click at [260, 119] on link at bounding box center [261, 97] width 53 height 53
click at [410, 149] on div "Mostrare? Sì Mostrare? Sì" at bounding box center [288, 132] width 520 height 236
click at [291, 104] on link at bounding box center [314, 97] width 53 height 53
click at [368, 160] on div "Mostrare? Sì Mostrare? Sì" at bounding box center [288, 132] width 520 height 236
click at [306, 171] on div at bounding box center [314, 150] width 53 height 53
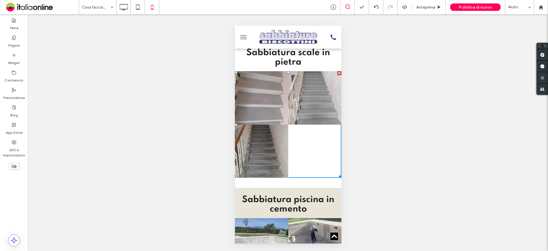
click at [291, 136] on div at bounding box center [314, 150] width 53 height 53
click at [386, 109] on div "Mostrare? Sì Mostrare? Sì" at bounding box center [288, 132] width 520 height 236
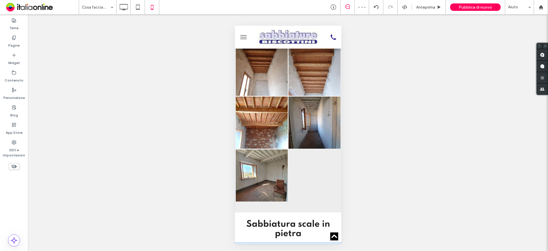
scroll to position [1427, 0]
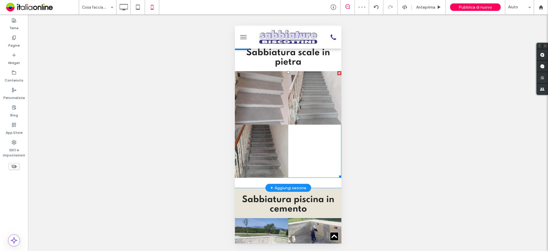
drag, startPoint x: 295, startPoint y: 147, endPoint x: 289, endPoint y: 147, distance: 6.0
click at [295, 147] on div at bounding box center [314, 150] width 53 height 53
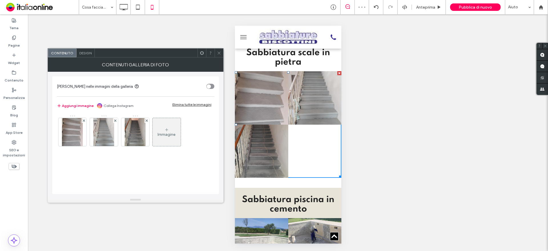
click at [87, 53] on span "Design" at bounding box center [85, 53] width 12 height 4
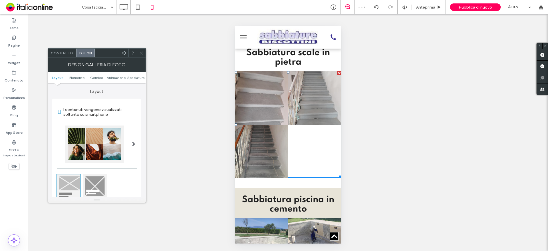
click at [82, 53] on span "Design" at bounding box center [85, 53] width 12 height 4
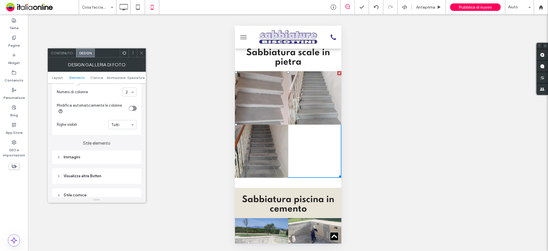
scroll to position [228, 0]
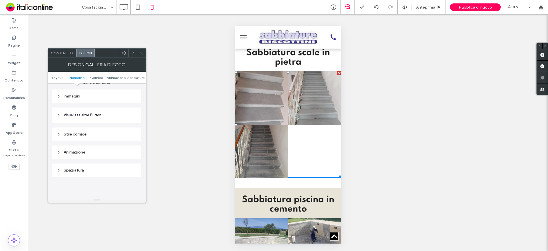
click at [89, 94] on div "Immagini" at bounding box center [97, 96] width 80 height 5
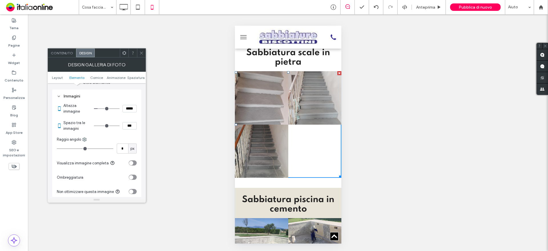
type input "*"
type input "***"
click at [102, 125] on input "range" at bounding box center [107, 125] width 26 height 1
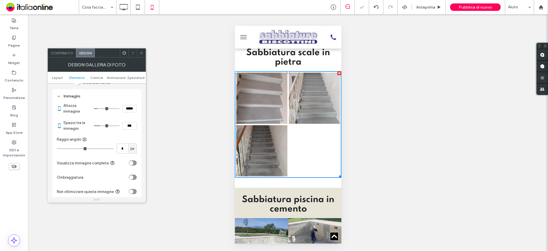
type input "*"
click at [99, 125] on input "range" at bounding box center [107, 125] width 26 height 1
type input "***"
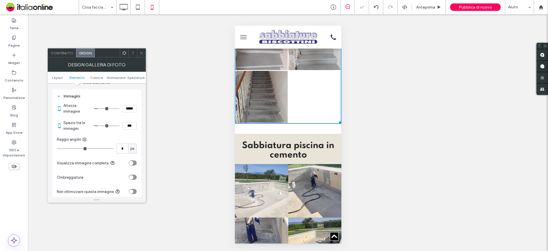
scroll to position [1570, 0]
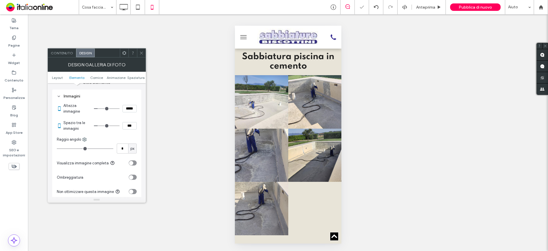
click at [285, 143] on link at bounding box center [261, 154] width 53 height 53
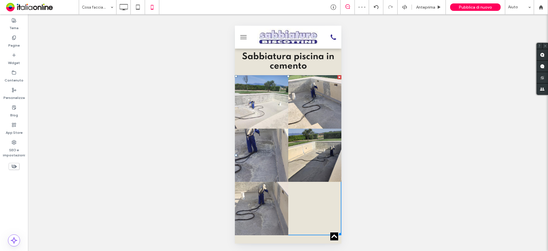
click at [292, 158] on link at bounding box center [314, 154] width 53 height 53
drag, startPoint x: 469, startPoint y: 125, endPoint x: 247, endPoint y: 102, distance: 222.6
click at [270, 107] on link at bounding box center [261, 101] width 53 height 53
click at [268, 108] on link at bounding box center [261, 101] width 53 height 53
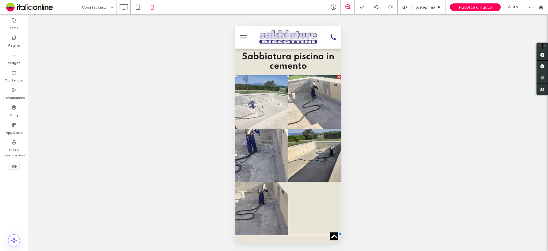
click at [400, 124] on div "Mostrare? Sì Mostrare? Sì" at bounding box center [288, 132] width 520 height 236
click at [264, 145] on link at bounding box center [261, 154] width 53 height 53
